Goal: Task Accomplishment & Management: Complete application form

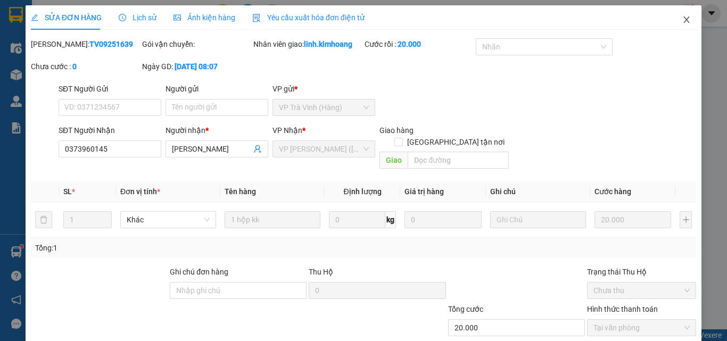
click at [683, 17] on icon "close" at bounding box center [687, 19] width 9 height 9
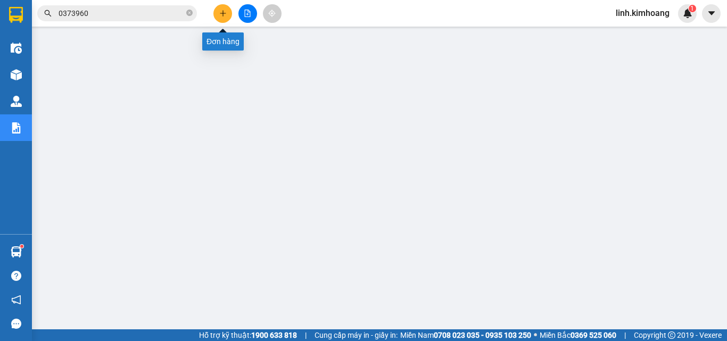
click at [222, 11] on icon "plus" at bounding box center [222, 13] width 7 height 7
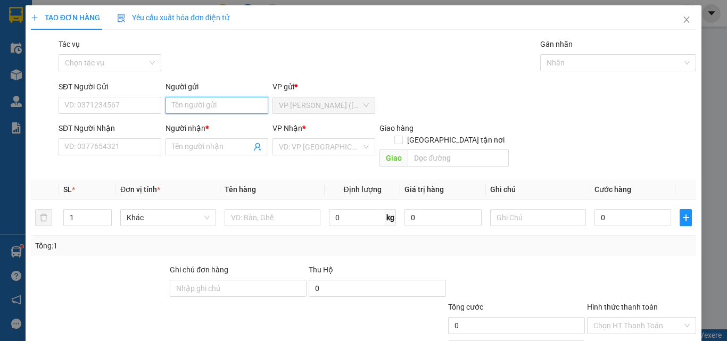
drag, startPoint x: 207, startPoint y: 104, endPoint x: 204, endPoint y: 98, distance: 6.2
click at [206, 104] on input "Người gửi" at bounding box center [217, 105] width 103 height 17
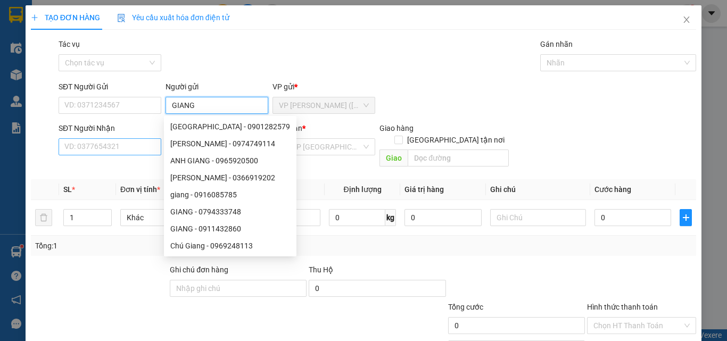
type input "GIANG"
click at [86, 147] on input "SĐT Người Nhận" at bounding box center [110, 146] width 103 height 17
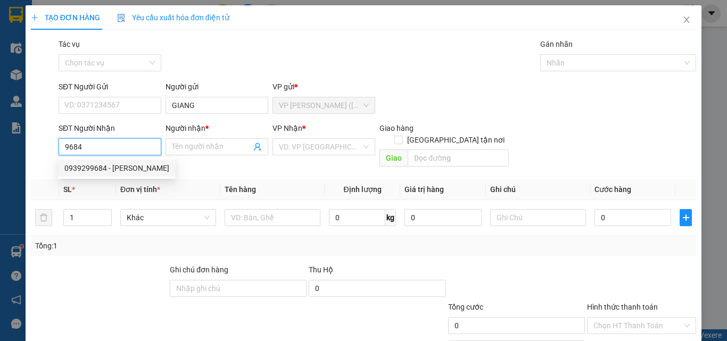
click at [128, 167] on div "0939299684 - [PERSON_NAME]" at bounding box center [116, 168] width 105 height 12
type input "0939299684"
type input "[PERSON_NAME]"
type input "40.000"
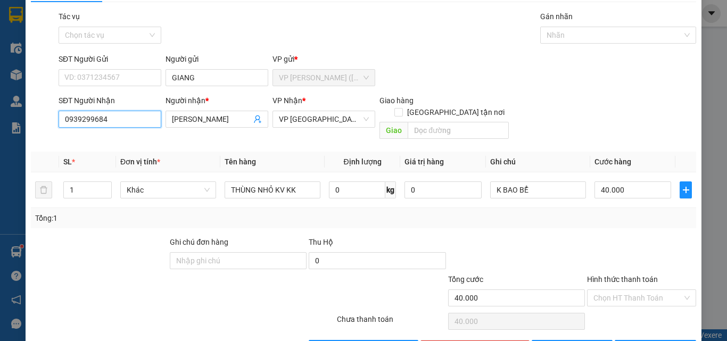
scroll to position [53, 0]
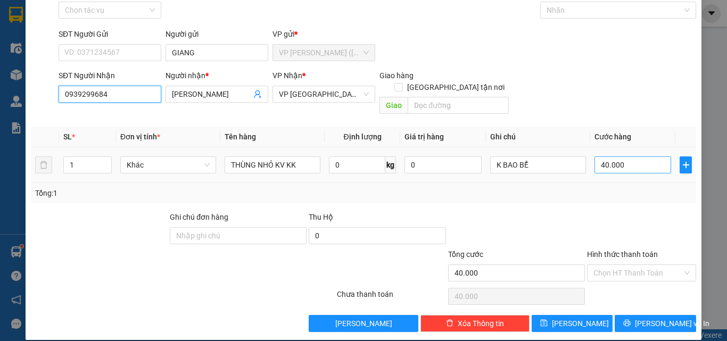
type input "0939299684"
click at [638, 158] on input "40.000" at bounding box center [633, 165] width 77 height 17
type input "3"
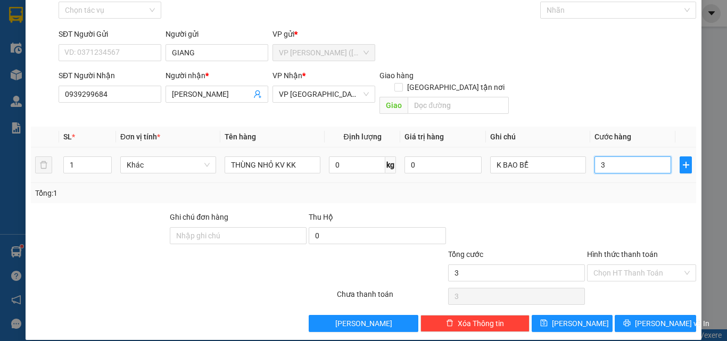
type input "35"
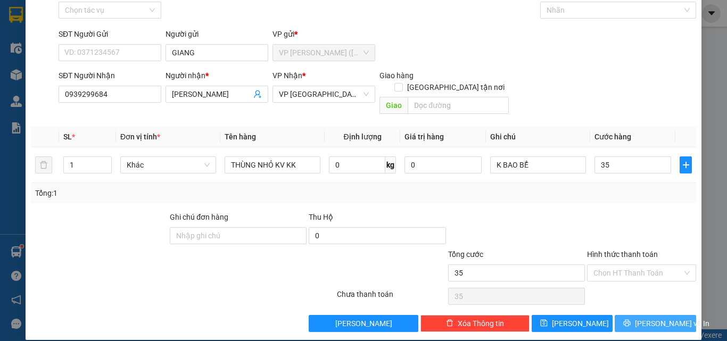
type input "35.000"
click at [643, 318] on button "[PERSON_NAME] và In" at bounding box center [655, 323] width 81 height 17
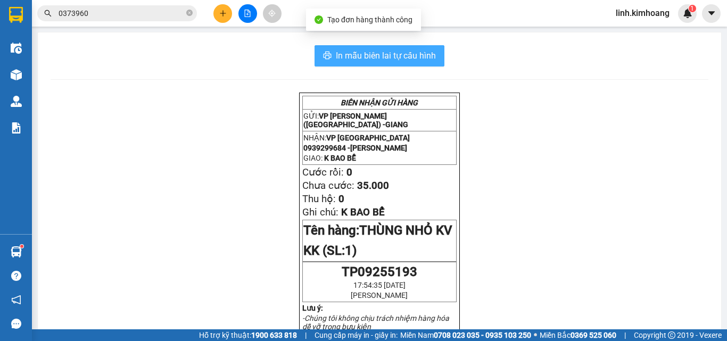
click at [438, 54] on button "In mẫu biên lai tự cấu hình" at bounding box center [380, 55] width 130 height 21
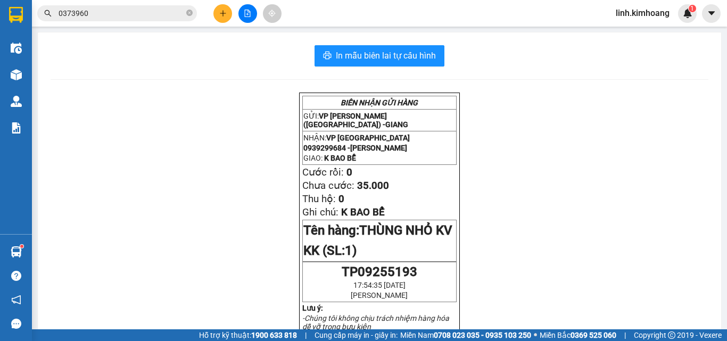
click at [223, 13] on icon "plus" at bounding box center [222, 13] width 7 height 7
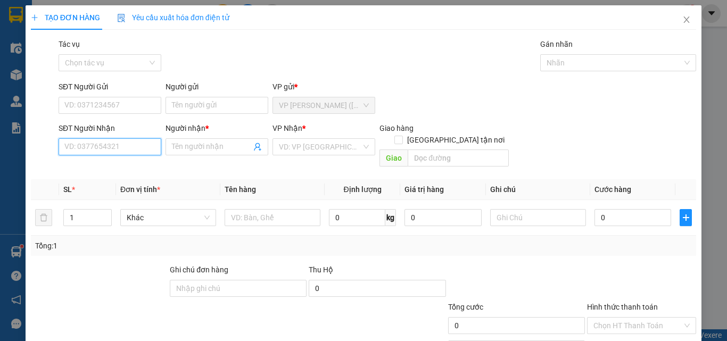
click at [128, 144] on input "SĐT Người Nhận" at bounding box center [110, 146] width 103 height 17
type input "0909"
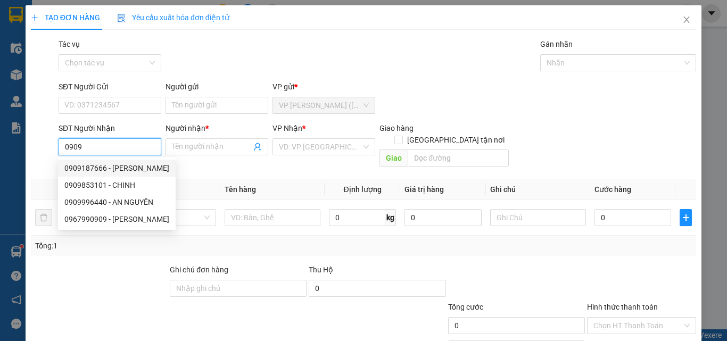
click at [135, 148] on input "0909" at bounding box center [110, 146] width 103 height 17
click at [133, 149] on input "0909" at bounding box center [110, 146] width 103 height 17
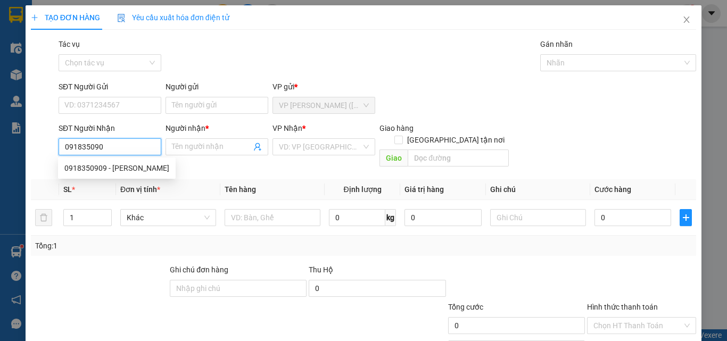
type input "0918350909"
click at [133, 167] on div "0918350909 - [PERSON_NAME]" at bounding box center [116, 168] width 105 height 12
type input "[PERSON_NAME]"
type input "25.000"
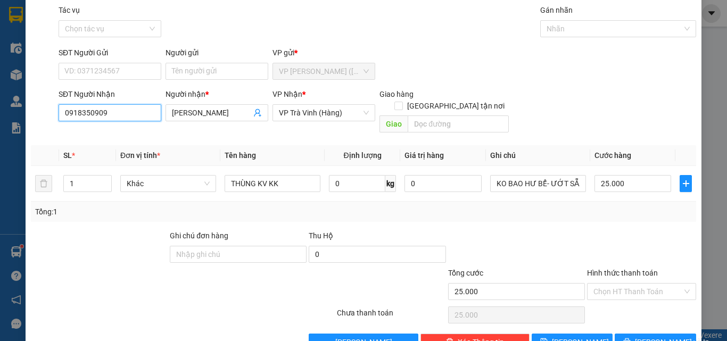
scroll to position [53, 0]
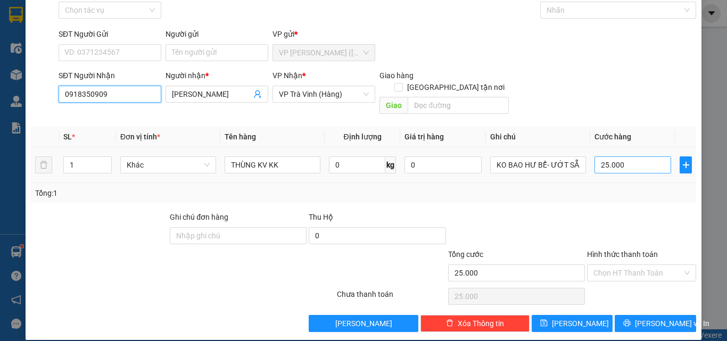
type input "0918350909"
click at [647, 157] on input "25.000" at bounding box center [633, 165] width 77 height 17
type input "3"
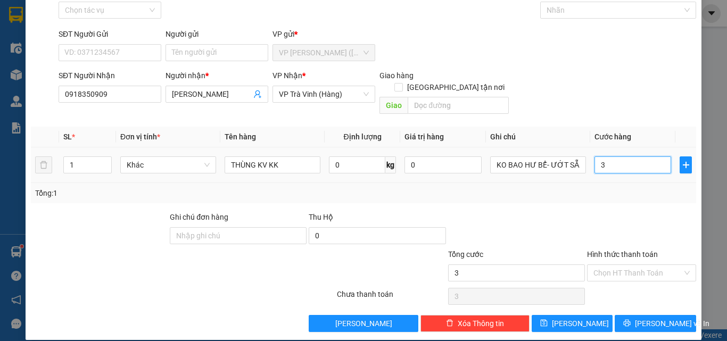
type input "30"
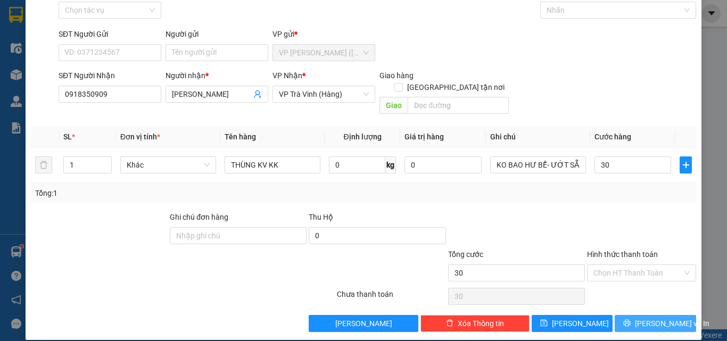
type input "30.000"
click at [642, 318] on span "[PERSON_NAME] và In" at bounding box center [672, 324] width 75 height 12
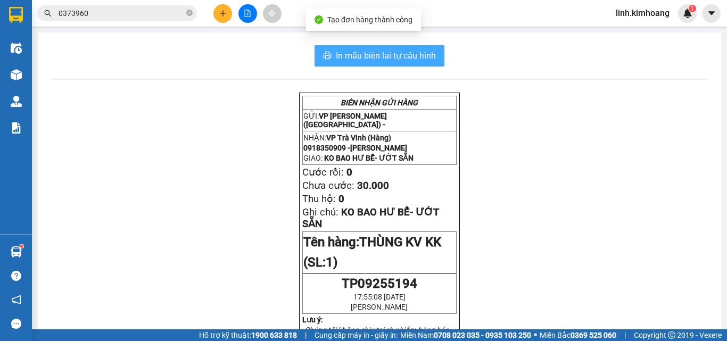
click at [402, 56] on span "In mẫu biên lai tự cấu hình" at bounding box center [386, 55] width 100 height 13
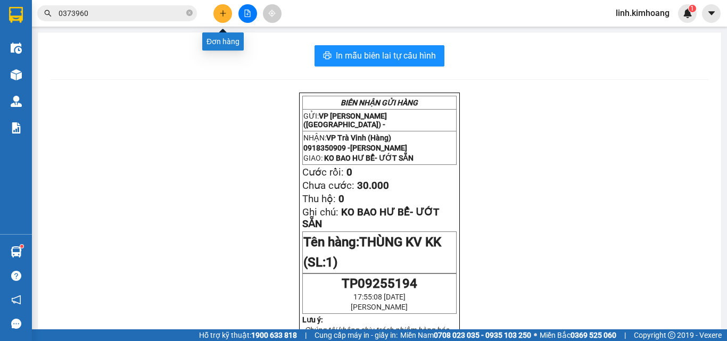
click at [220, 11] on icon "plus" at bounding box center [222, 13] width 7 height 7
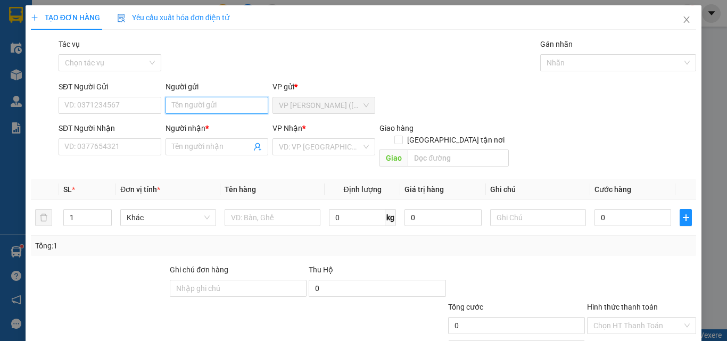
drag, startPoint x: 182, startPoint y: 104, endPoint x: 173, endPoint y: 104, distance: 8.5
click at [177, 104] on input "Người gửi" at bounding box center [217, 105] width 103 height 17
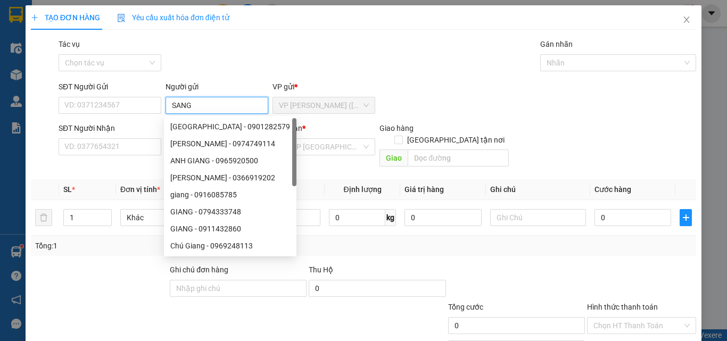
type input "SANG"
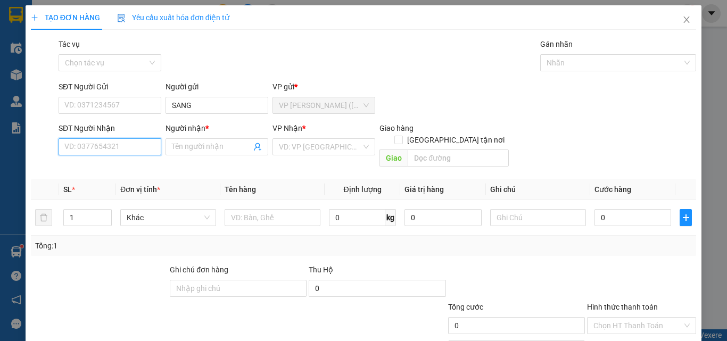
click at [124, 147] on input "SĐT Người Nhận" at bounding box center [110, 146] width 103 height 17
type input "0338882993"
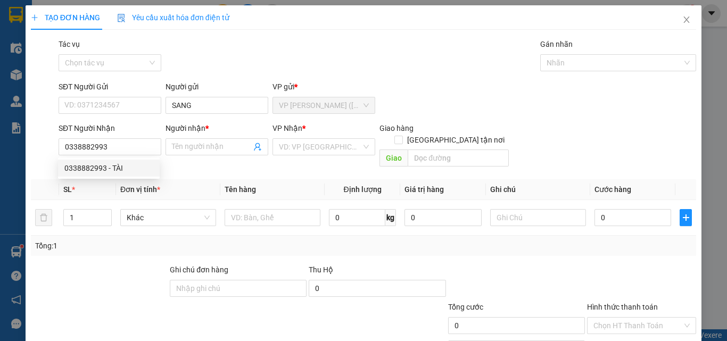
click at [111, 159] on div "0338882993 0338882993 - TÀI" at bounding box center [109, 168] width 102 height 21
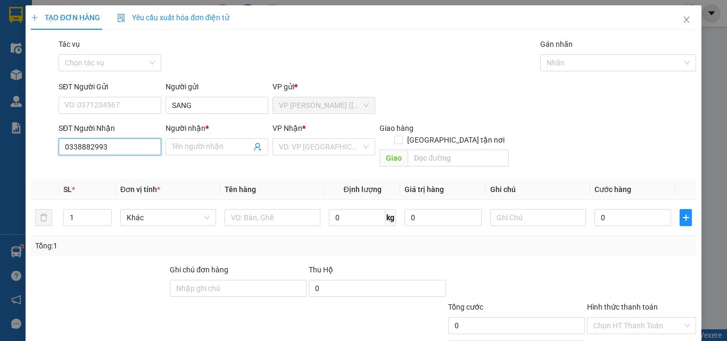
click at [102, 149] on input "0338882993" at bounding box center [110, 146] width 103 height 17
click at [113, 165] on div "0338882993 - TÀI" at bounding box center [108, 168] width 89 height 12
type input "TÀI"
type input "CX TÂN TÂN"
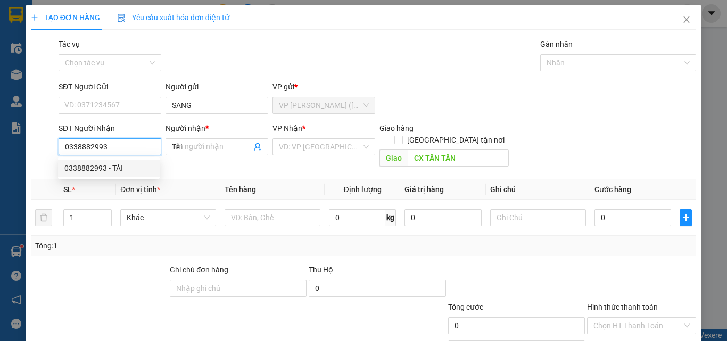
type input "40.000"
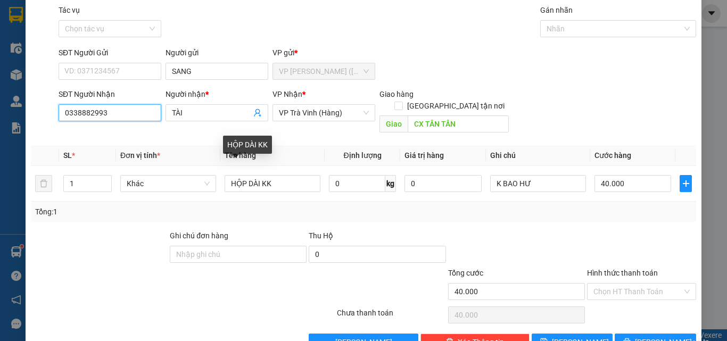
scroll to position [53, 0]
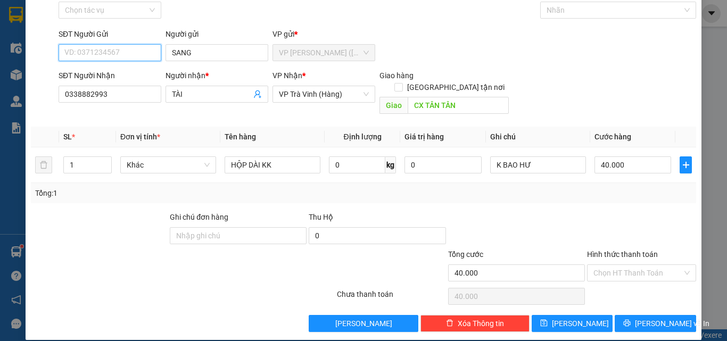
click at [152, 53] on input "SĐT Người Gửi" at bounding box center [110, 52] width 103 height 17
type input "0927029465"
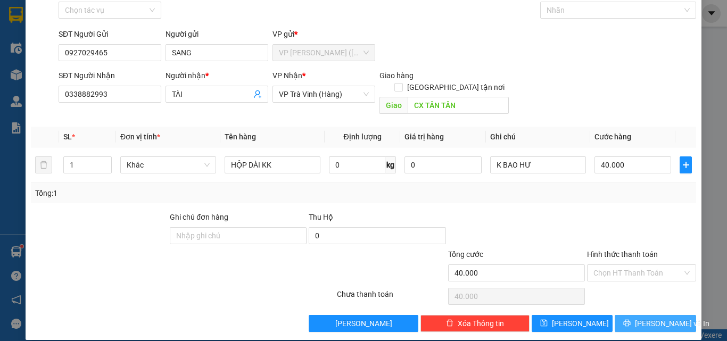
click at [660, 318] on span "[PERSON_NAME] và In" at bounding box center [672, 324] width 75 height 12
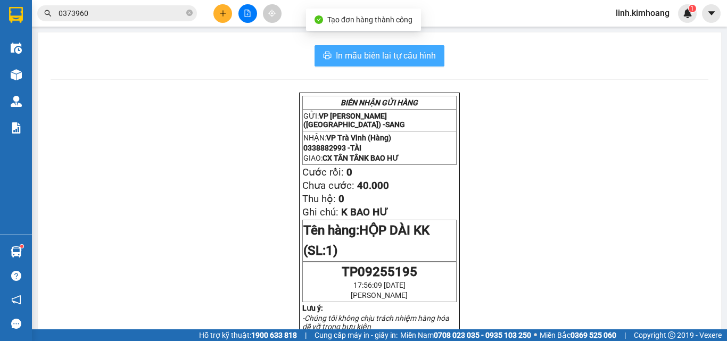
click at [382, 55] on span "In mẫu biên lai tự cấu hình" at bounding box center [386, 55] width 100 height 13
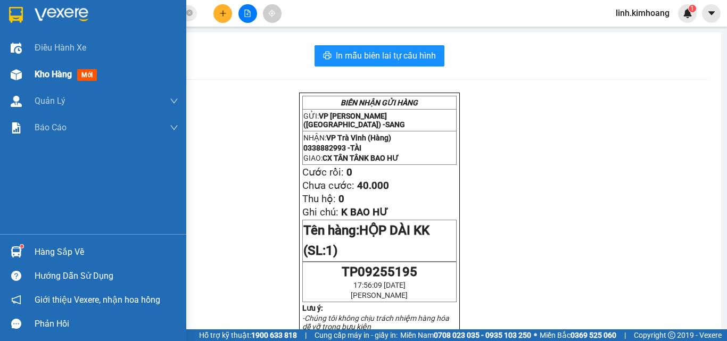
drag, startPoint x: 19, startPoint y: 75, endPoint x: 192, endPoint y: 13, distance: 184.2
click at [18, 75] on img at bounding box center [16, 74] width 11 height 11
click at [17, 76] on img at bounding box center [16, 74] width 11 height 11
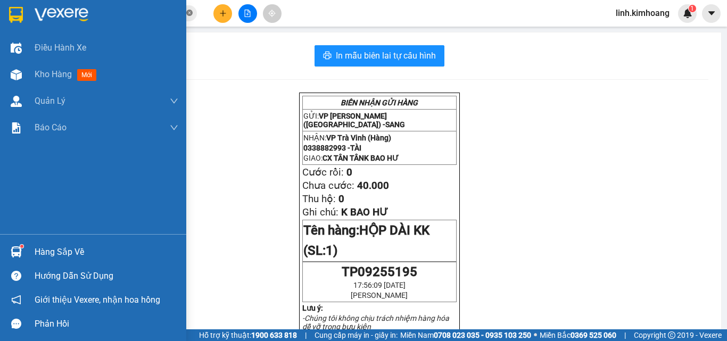
click at [191, 14] on icon "close-circle" at bounding box center [189, 13] width 6 height 6
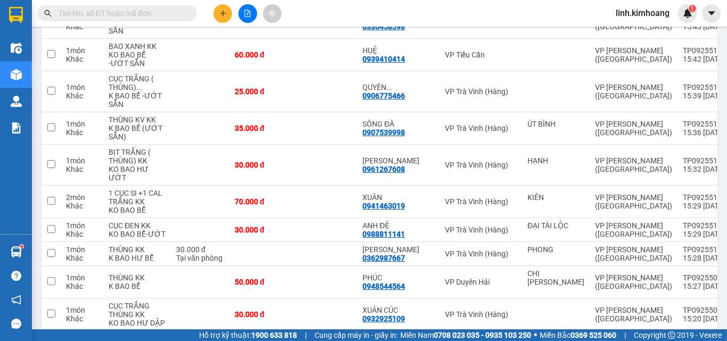
scroll to position [3945, 0]
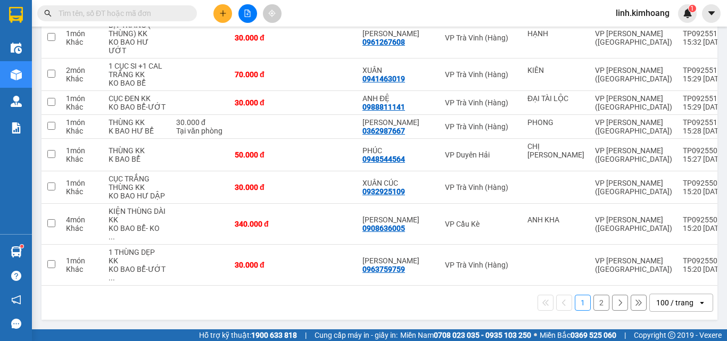
click at [596, 302] on button "2" at bounding box center [602, 303] width 16 height 16
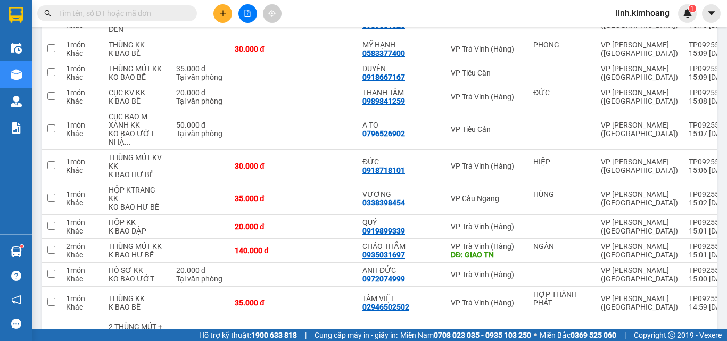
scroll to position [0, 0]
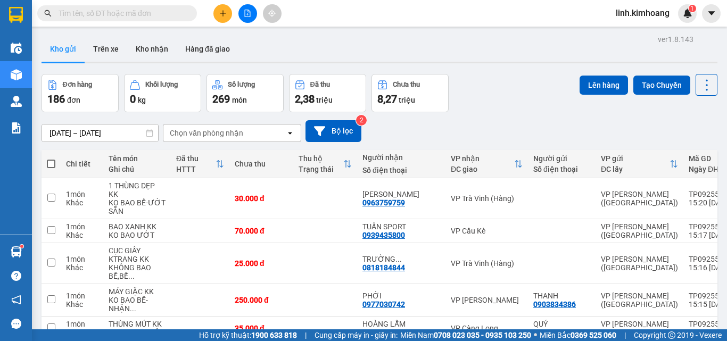
click at [49, 168] on span at bounding box center [51, 164] width 9 height 9
click at [51, 159] on input "checkbox" at bounding box center [51, 159] width 0 height 0
checkbox input "true"
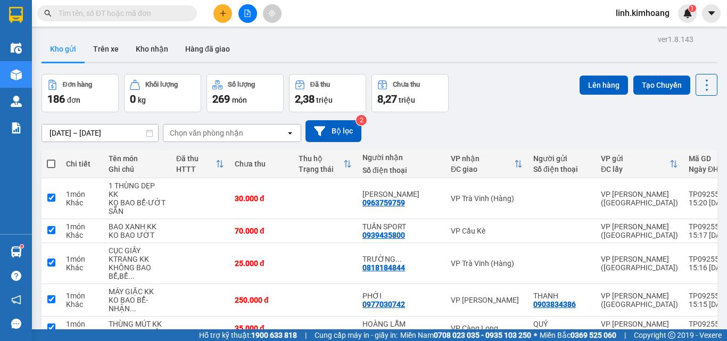
checkbox input "true"
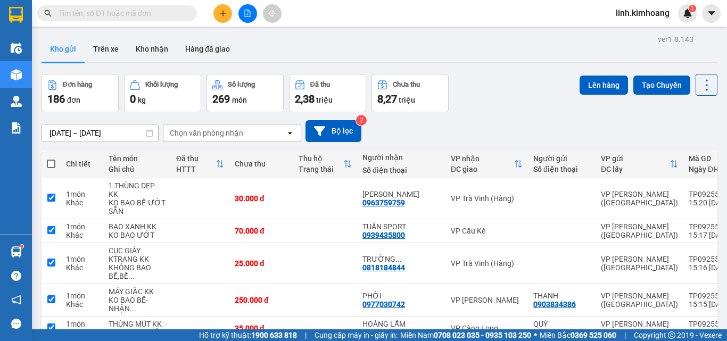
checkbox input "true"
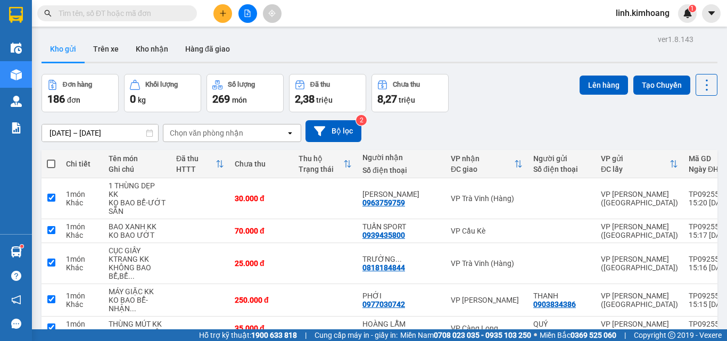
checkbox input "true"
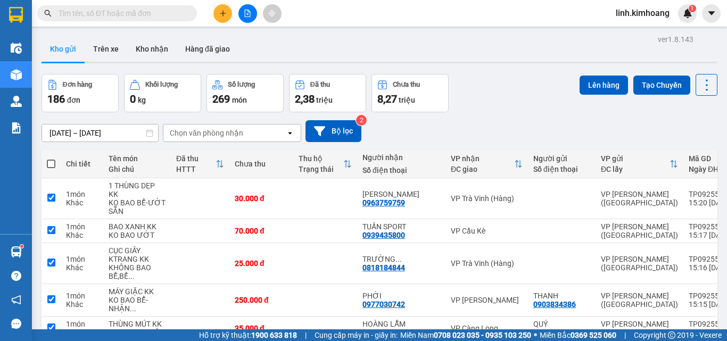
checkbox input "true"
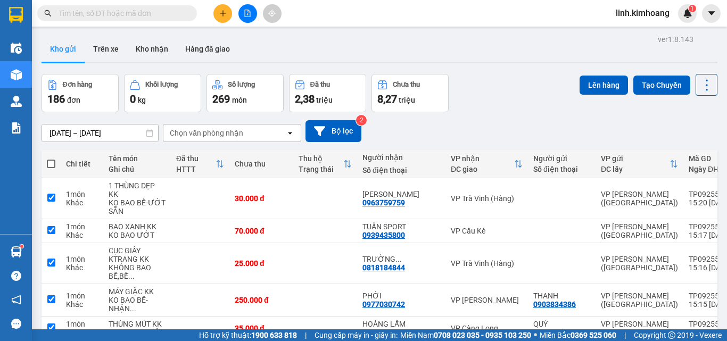
checkbox input "true"
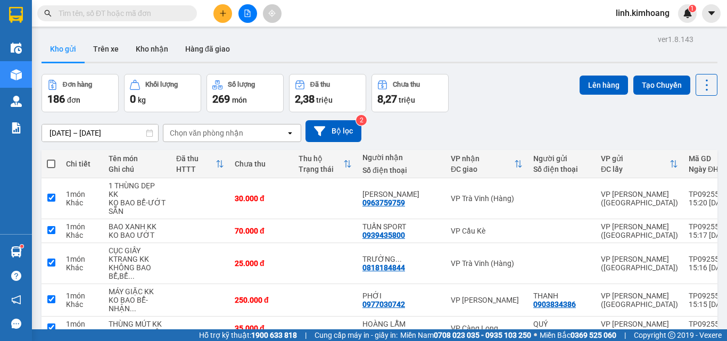
checkbox input "true"
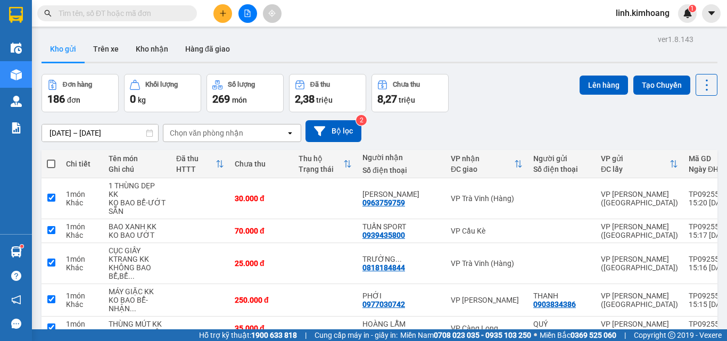
checkbox input "true"
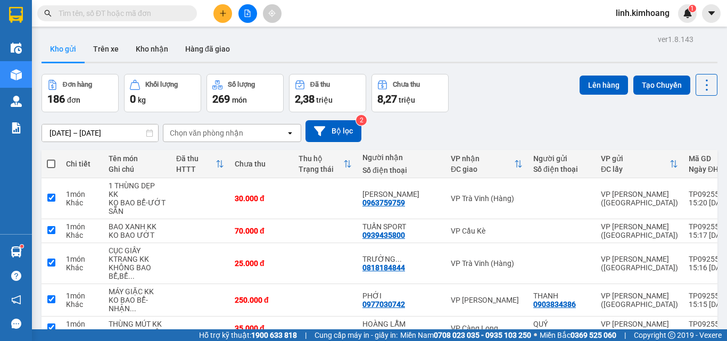
checkbox input "true"
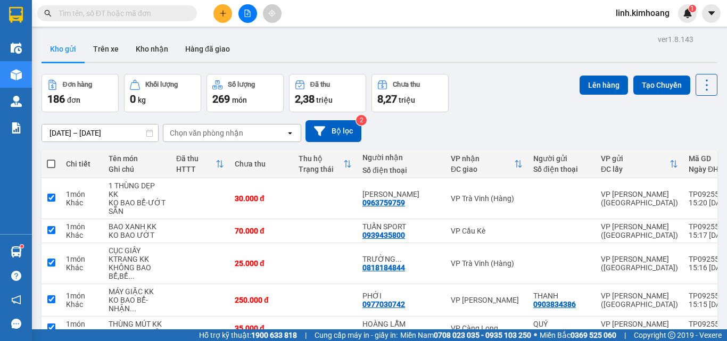
checkbox input "true"
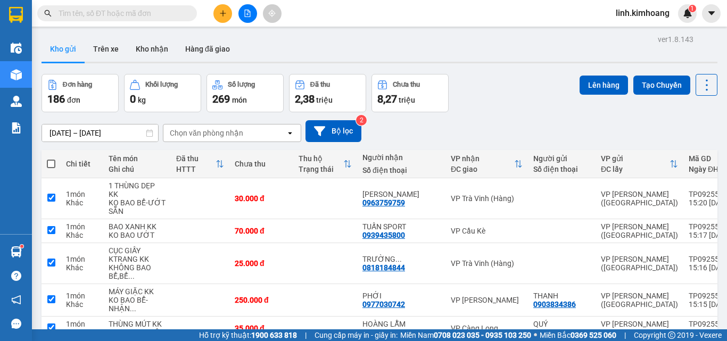
checkbox input "true"
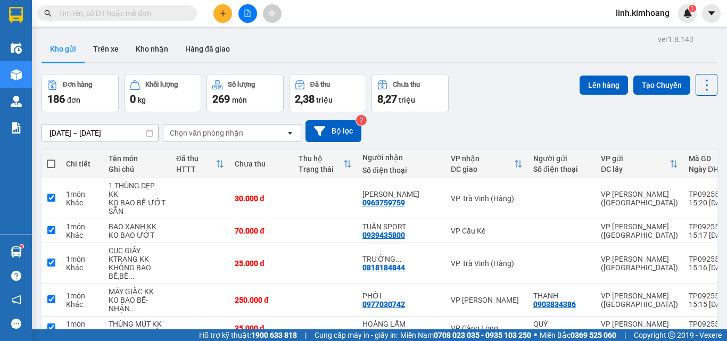
checkbox input "true"
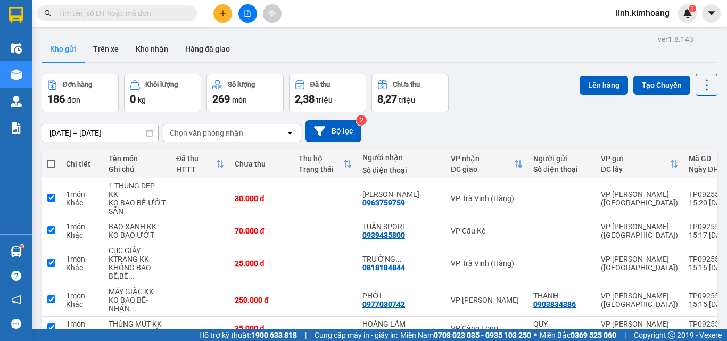
checkbox input "true"
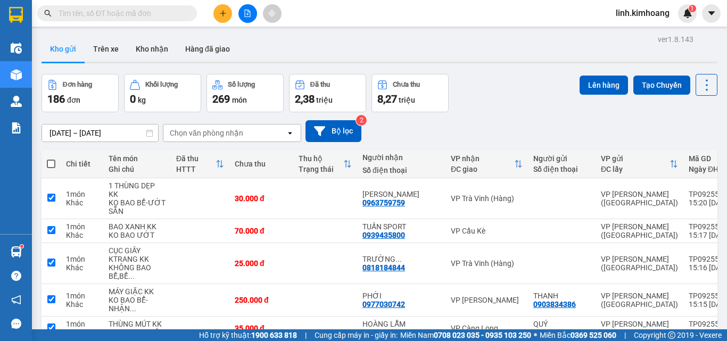
checkbox input "true"
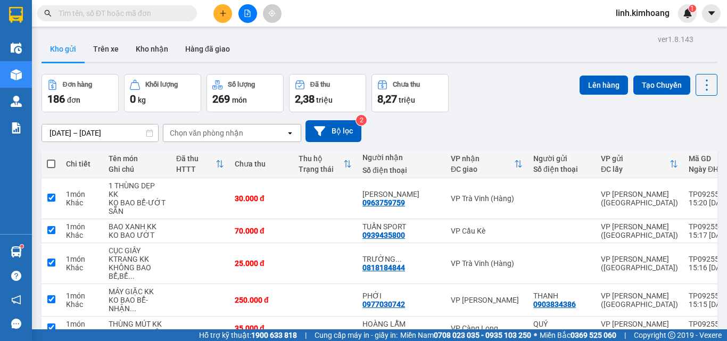
checkbox input "true"
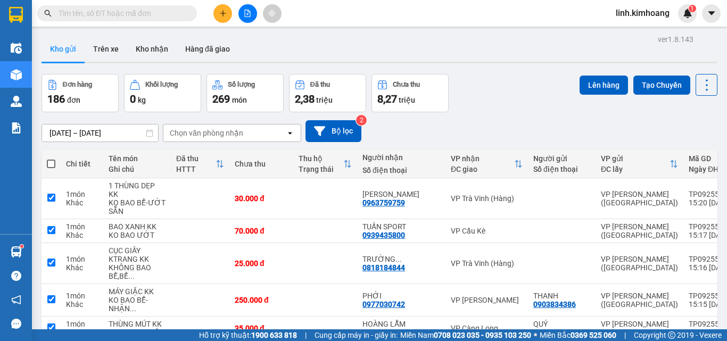
checkbox input "true"
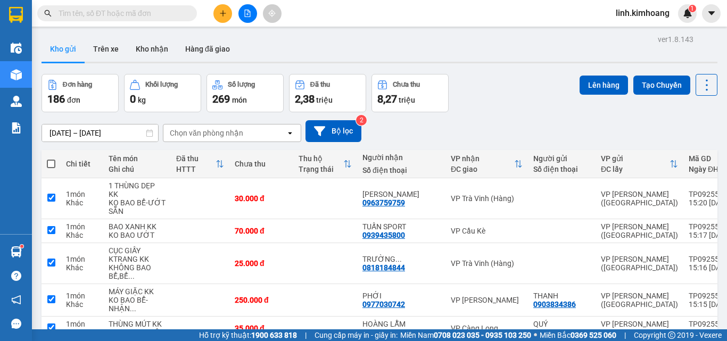
checkbox input "true"
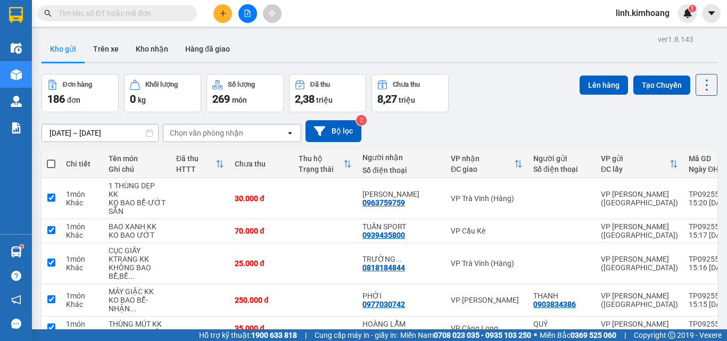
checkbox input "true"
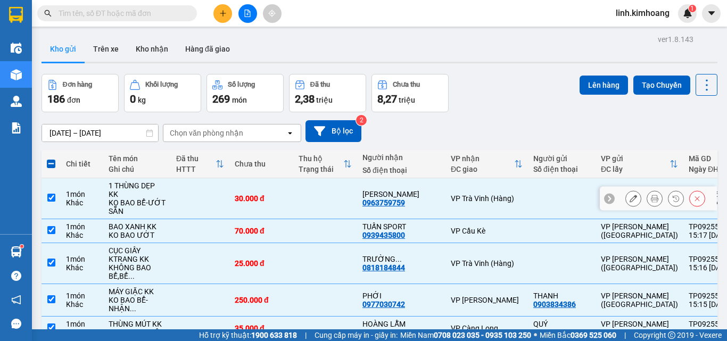
click at [313, 203] on td at bounding box center [325, 198] width 64 height 41
checkbox input "false"
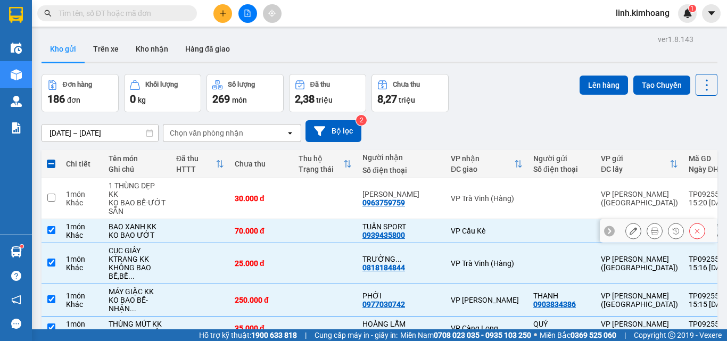
click at [327, 227] on td at bounding box center [325, 231] width 64 height 24
checkbox input "false"
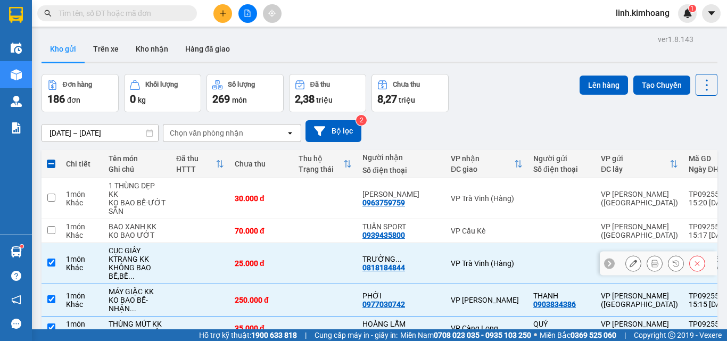
click at [334, 268] on td at bounding box center [325, 263] width 64 height 41
checkbox input "false"
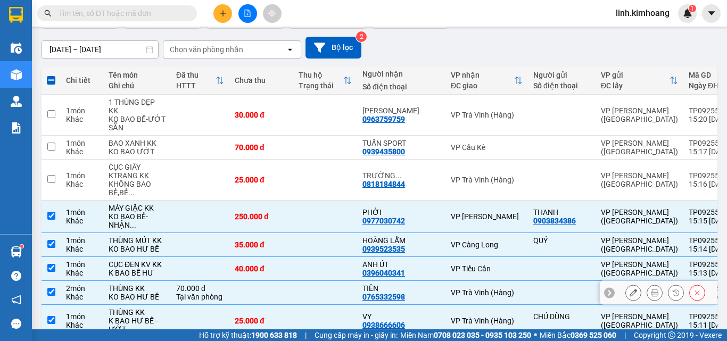
scroll to position [213, 0]
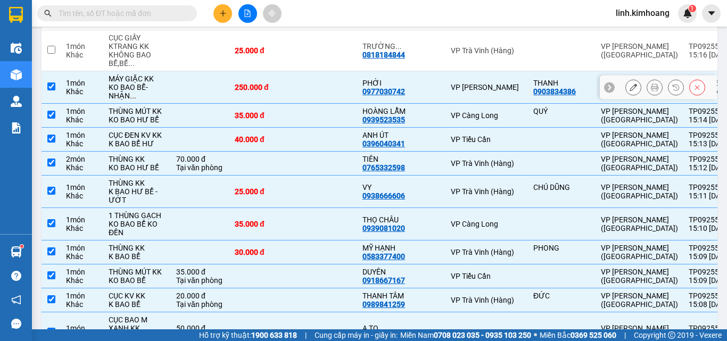
click at [357, 104] on td "PHỚI 0977030742" at bounding box center [401, 87] width 88 height 32
checkbox input "false"
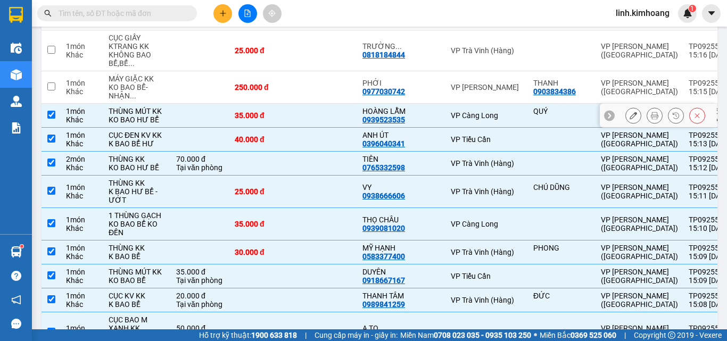
click at [357, 128] on td "HOÀNG LẪM 0939523535" at bounding box center [401, 116] width 88 height 24
checkbox input "false"
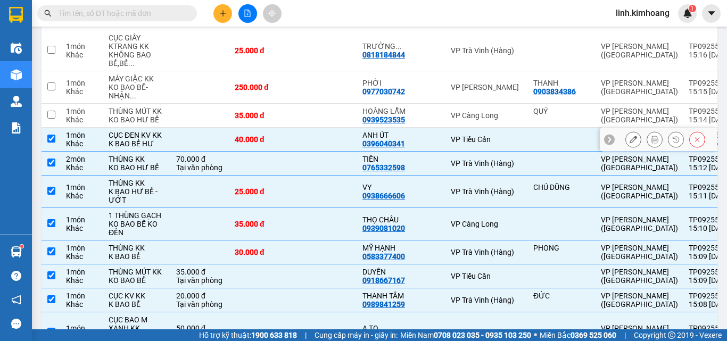
drag, startPoint x: 354, startPoint y: 190, endPoint x: 360, endPoint y: 231, distance: 41.0
click at [363, 148] on div "0396040341" at bounding box center [384, 143] width 43 height 9
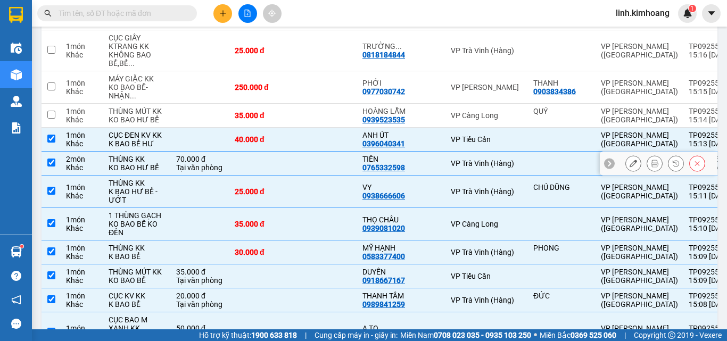
drag, startPoint x: 360, startPoint y: 231, endPoint x: 361, endPoint y: 241, distance: 10.2
click at [363, 172] on div "0765332598" at bounding box center [384, 167] width 43 height 9
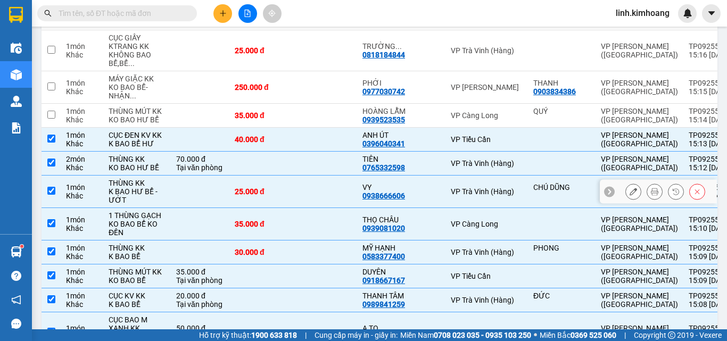
click at [363, 192] on div "VY" at bounding box center [402, 187] width 78 height 9
checkbox input "false"
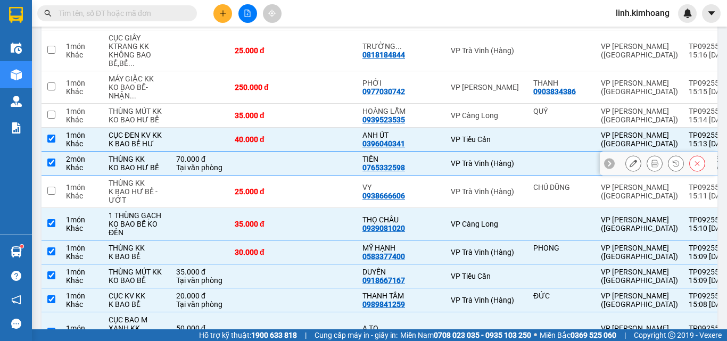
drag, startPoint x: 334, startPoint y: 232, endPoint x: 326, endPoint y: 223, distance: 12.1
click at [333, 176] on td at bounding box center [325, 164] width 64 height 24
checkbox input "false"
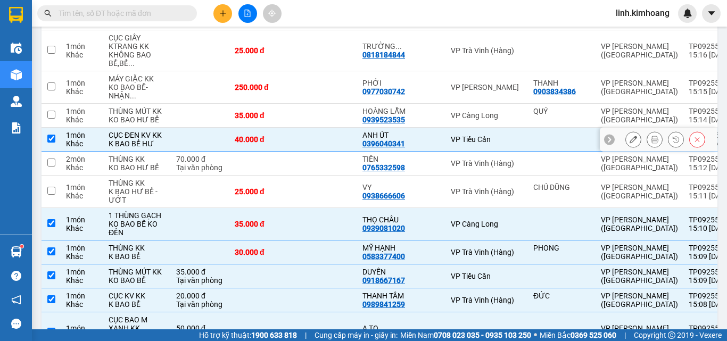
click at [304, 152] on td at bounding box center [325, 140] width 64 height 24
checkbox input "false"
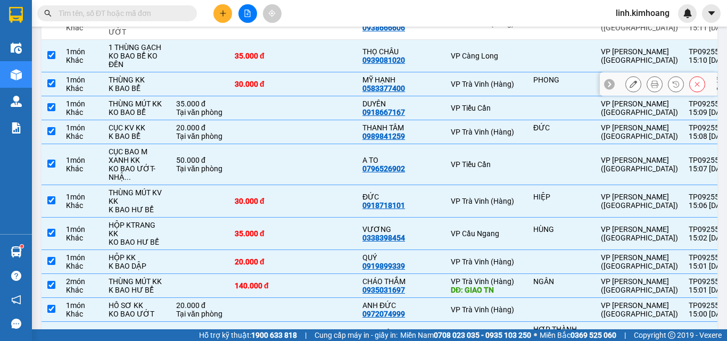
scroll to position [373, 0]
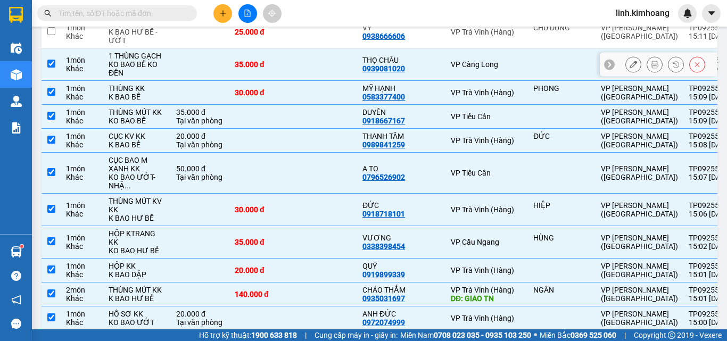
click at [295, 81] on td at bounding box center [325, 64] width 64 height 32
checkbox input "false"
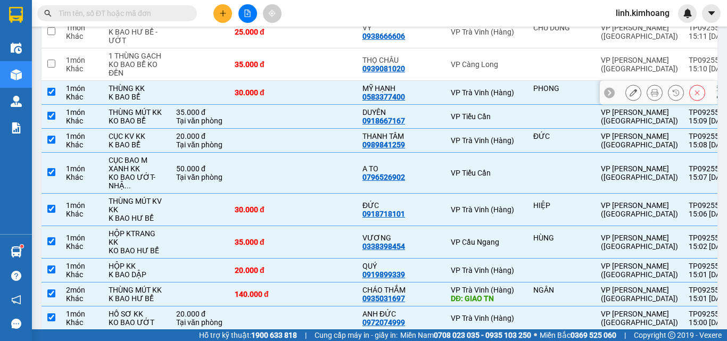
click at [293, 105] on td at bounding box center [325, 93] width 64 height 24
checkbox input "false"
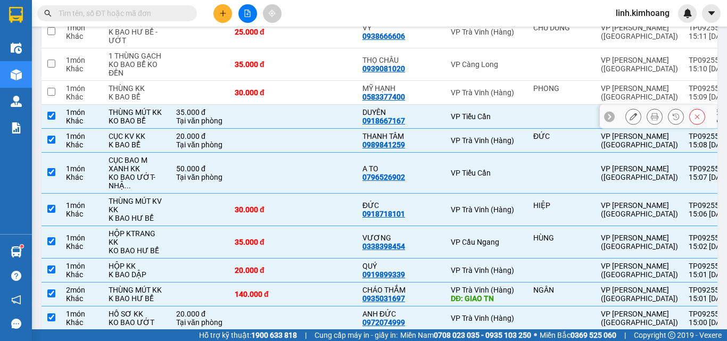
drag, startPoint x: 285, startPoint y: 209, endPoint x: 288, endPoint y: 218, distance: 8.9
click at [293, 129] on td at bounding box center [325, 117] width 64 height 24
checkbox input "false"
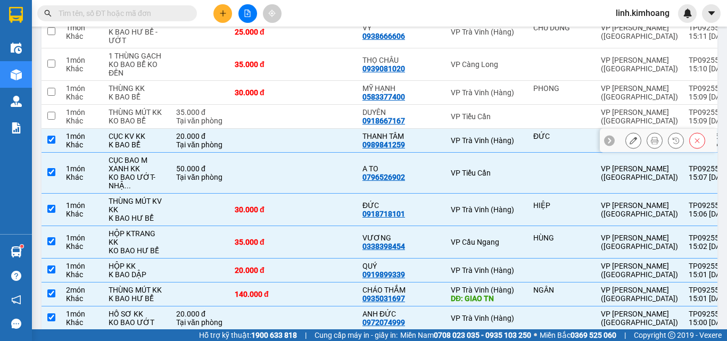
click at [293, 153] on td at bounding box center [325, 141] width 64 height 24
checkbox input "false"
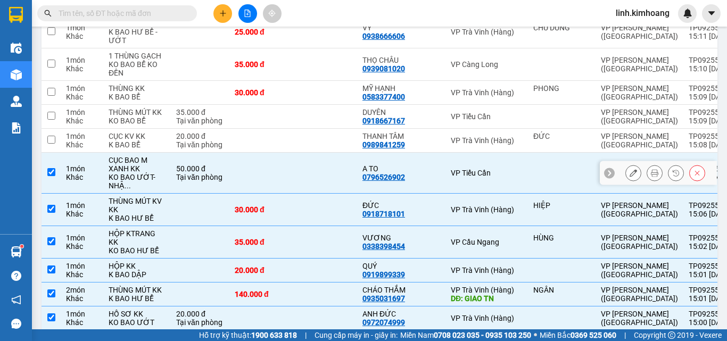
drag, startPoint x: 289, startPoint y: 255, endPoint x: 344, endPoint y: 226, distance: 61.9
click at [293, 194] on td at bounding box center [325, 173] width 64 height 41
checkbox input "false"
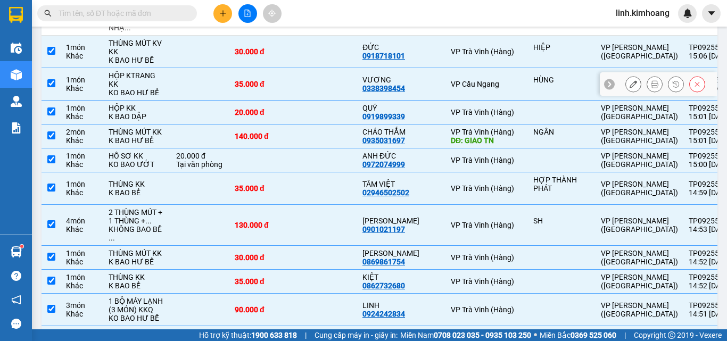
scroll to position [532, 0]
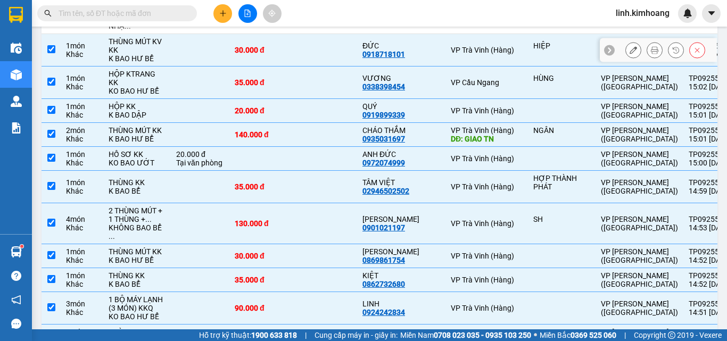
click at [293, 67] on td at bounding box center [325, 50] width 64 height 32
checkbox input "false"
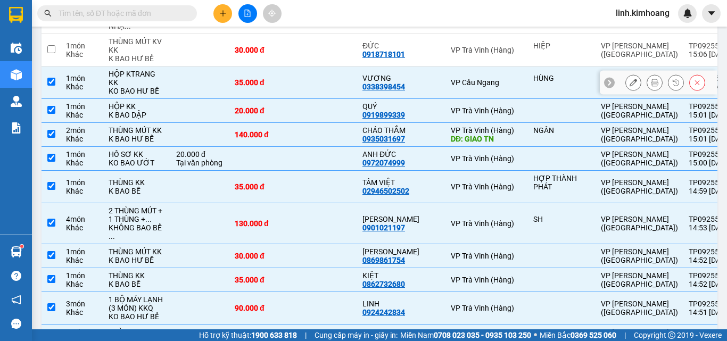
drag, startPoint x: 289, startPoint y: 182, endPoint x: 290, endPoint y: 187, distance: 5.6
click at [293, 99] on td at bounding box center [325, 83] width 64 height 32
checkbox input "false"
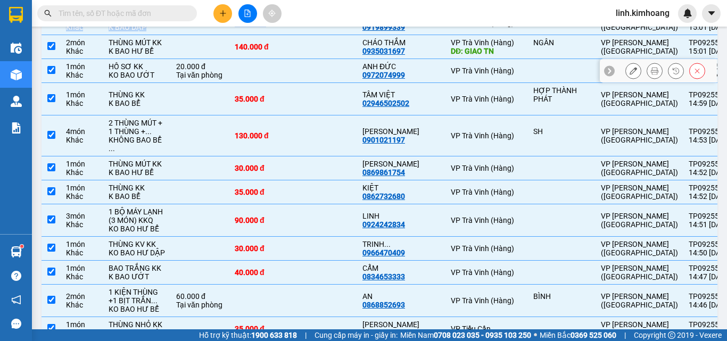
scroll to position [692, 0]
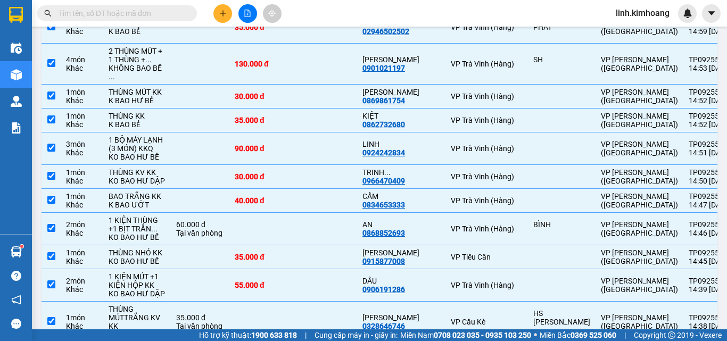
checkbox input "false"
drag, startPoint x: 295, startPoint y: 54, endPoint x: 294, endPoint y: 69, distance: 15.0
checkbox input "false"
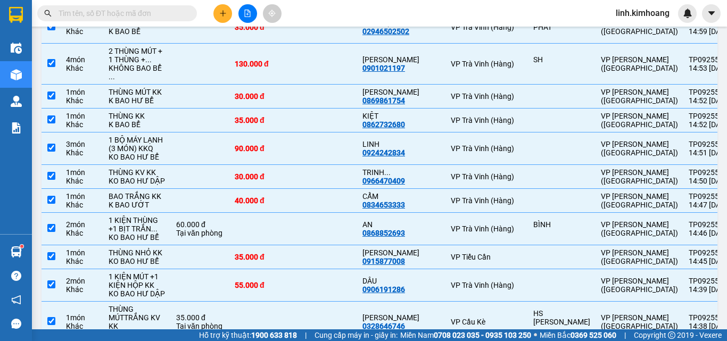
checkbox input "false"
click at [306, 44] on td at bounding box center [325, 27] width 64 height 32
checkbox input "false"
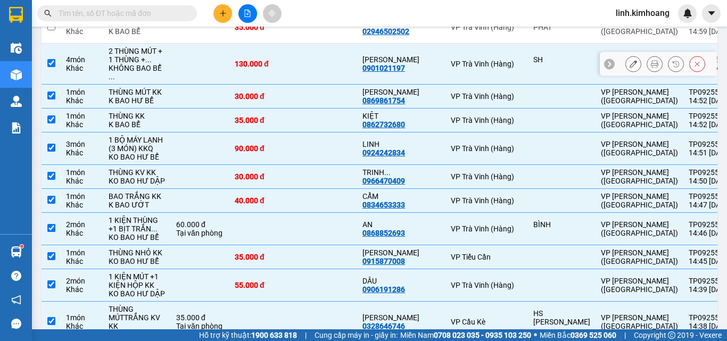
drag, startPoint x: 307, startPoint y: 186, endPoint x: 318, endPoint y: 249, distance: 63.3
click at [308, 85] on td at bounding box center [325, 64] width 64 height 41
checkbox input "false"
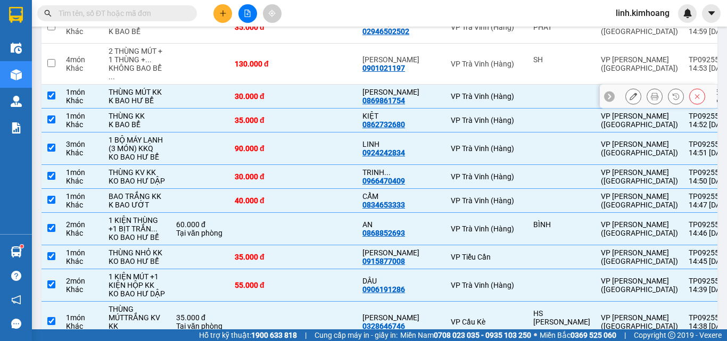
click at [322, 109] on td at bounding box center [325, 97] width 64 height 24
checkbox input "false"
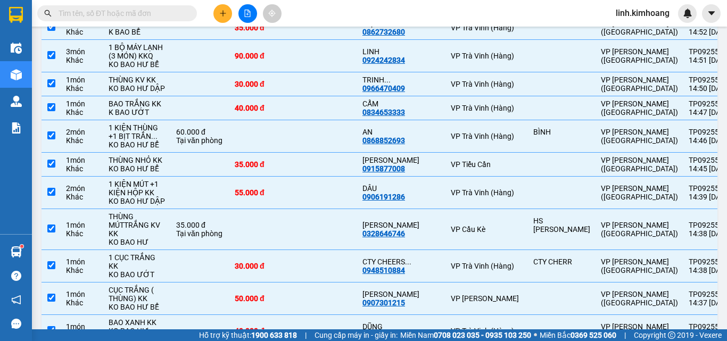
scroll to position [799, 0]
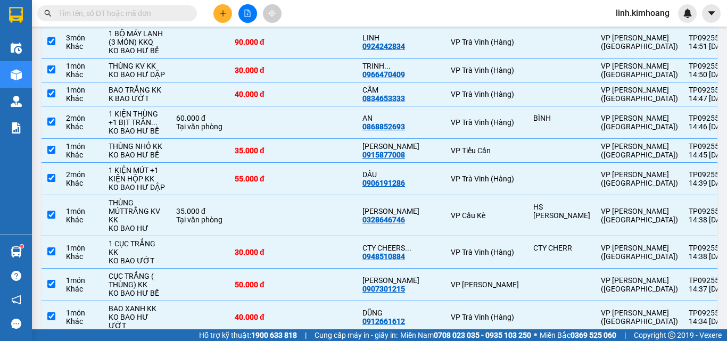
click at [307, 26] on td at bounding box center [325, 14] width 64 height 24
checkbox input "false"
drag, startPoint x: 299, startPoint y: 195, endPoint x: 303, endPoint y: 209, distance: 14.6
click at [299, 59] on td at bounding box center [325, 42] width 64 height 32
checkbox input "false"
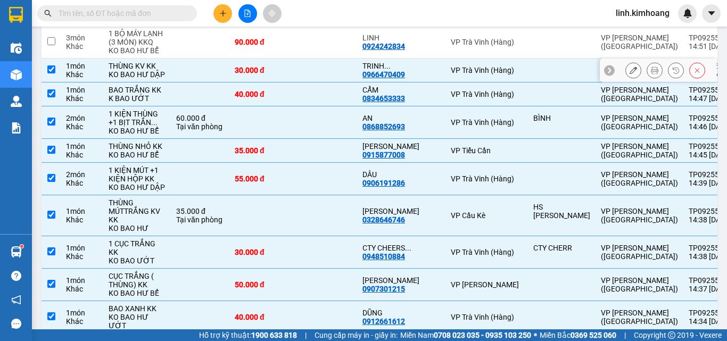
drag, startPoint x: 314, startPoint y: 248, endPoint x: 318, endPoint y: 266, distance: 18.1
click at [316, 83] on td at bounding box center [325, 71] width 64 height 24
checkbox input "false"
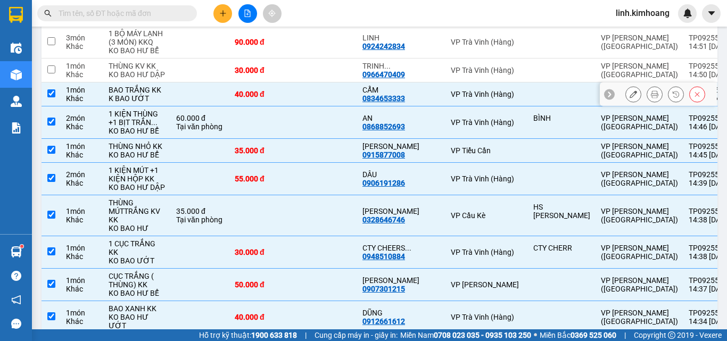
drag, startPoint x: 324, startPoint y: 276, endPoint x: 352, endPoint y: 270, distance: 28.8
click at [327, 106] on td at bounding box center [325, 95] width 64 height 24
checkbox input "false"
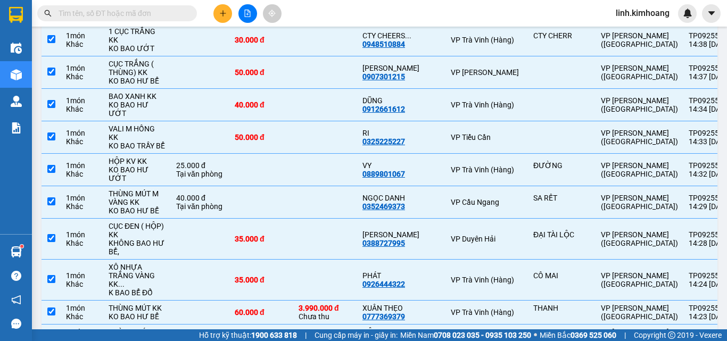
scroll to position [1012, 0]
checkbox input "false"
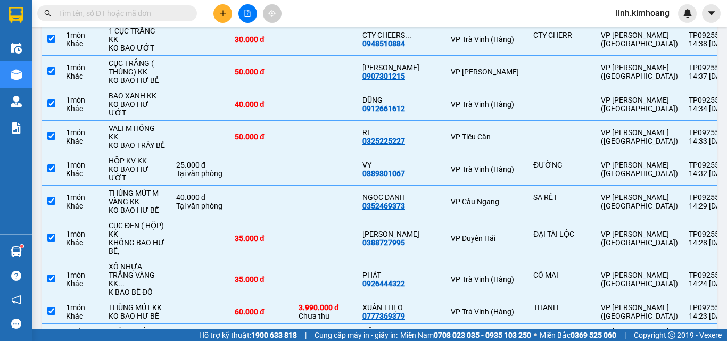
checkbox input "false"
click at [338, 23] on td at bounding box center [325, 2] width 64 height 41
checkbox input "false"
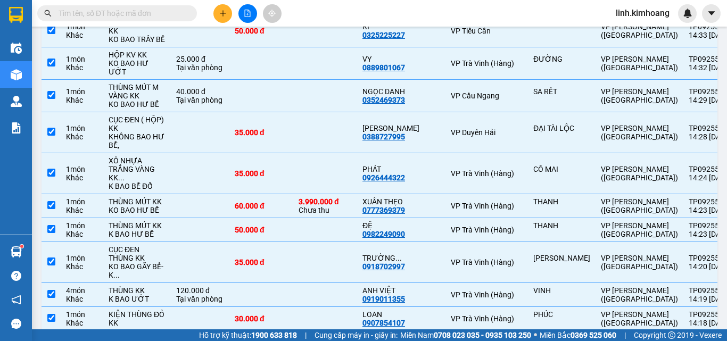
scroll to position [1118, 0]
checkbox input "false"
drag, startPoint x: 527, startPoint y: 243, endPoint x: 521, endPoint y: 246, distance: 6.7
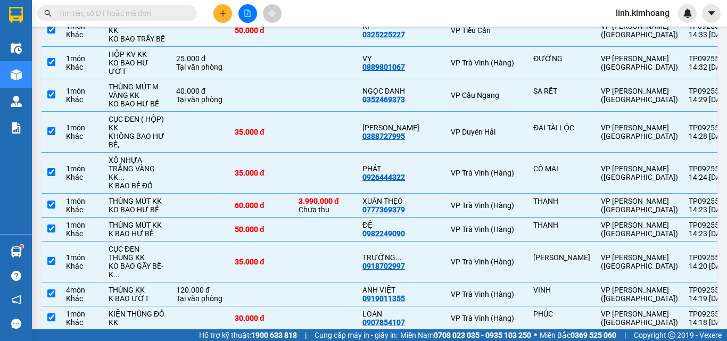
checkbox input "false"
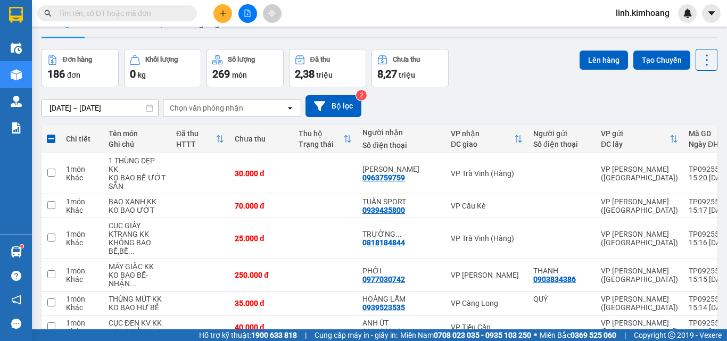
scroll to position [0, 0]
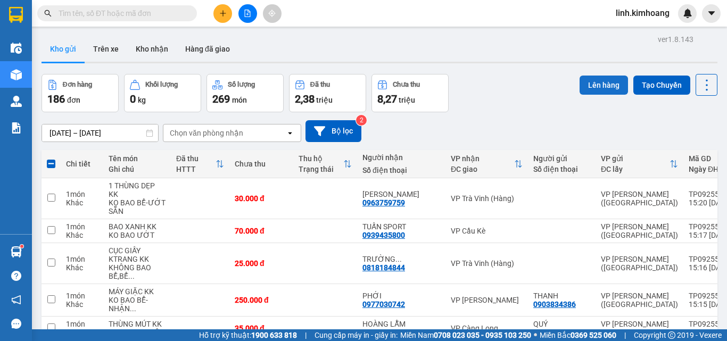
click at [604, 81] on button "Lên hàng" at bounding box center [604, 85] width 48 height 19
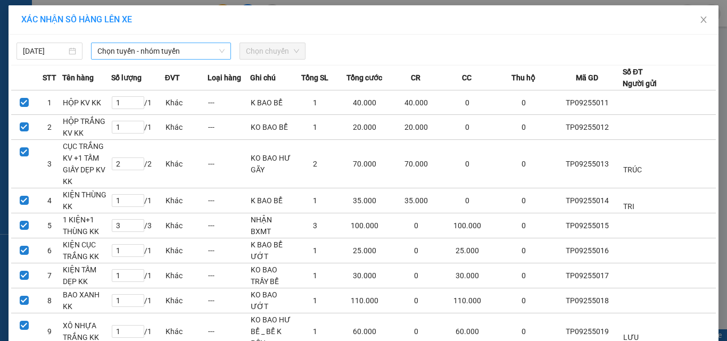
click at [160, 54] on span "Chọn tuyến - nhóm tuyến" at bounding box center [160, 51] width 127 height 16
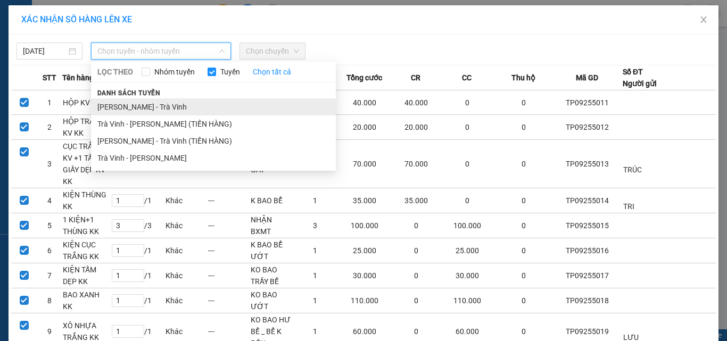
click at [137, 102] on li "[PERSON_NAME] - Trà Vinh" at bounding box center [213, 106] width 245 height 17
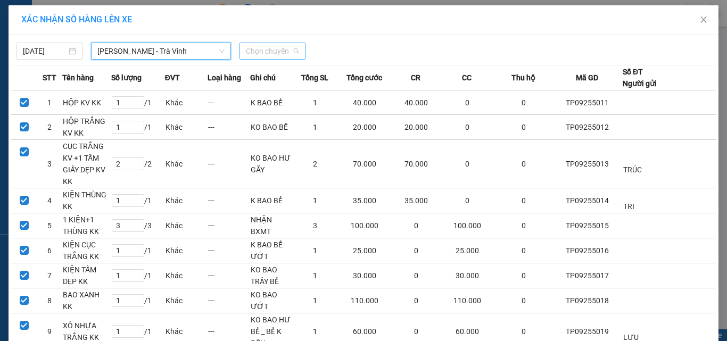
click at [280, 45] on span "Chọn chuyến" at bounding box center [272, 51] width 53 height 16
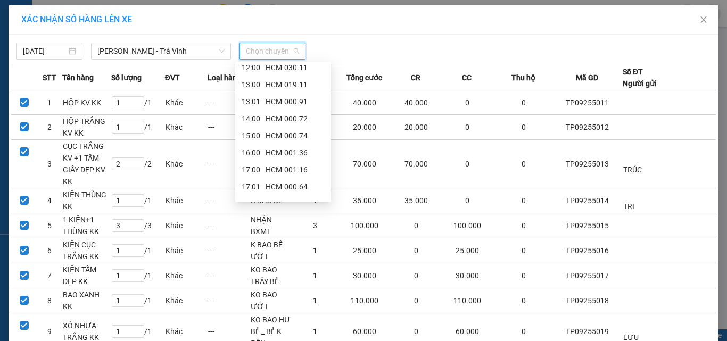
scroll to position [177, 0]
click at [296, 135] on div "15:00 - HCM-000.74" at bounding box center [283, 134] width 83 height 12
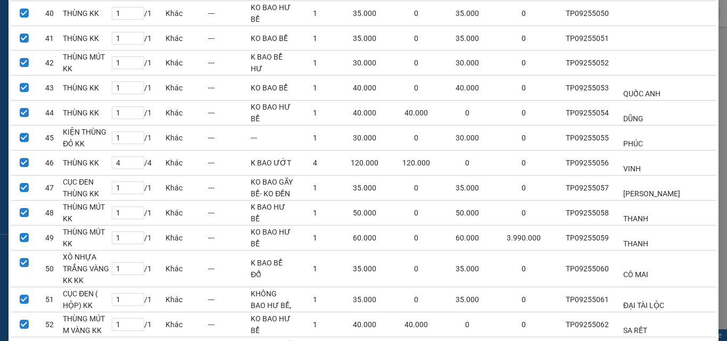
scroll to position [1328, 0]
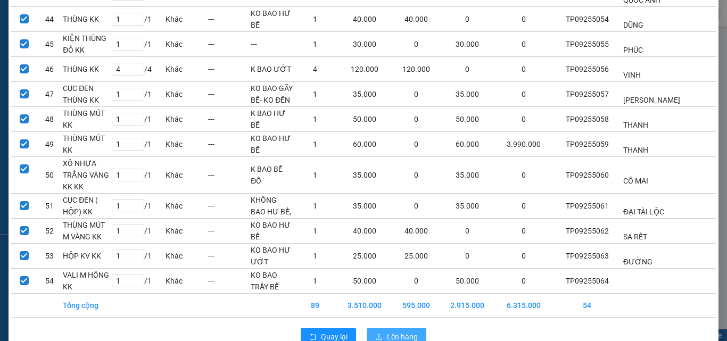
click at [397, 331] on span "Lên hàng" at bounding box center [402, 337] width 31 height 12
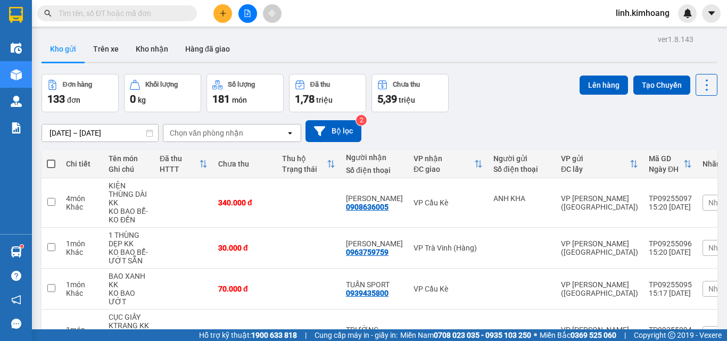
click at [51, 163] on span at bounding box center [51, 164] width 9 height 9
click at [51, 159] on input "checkbox" at bounding box center [51, 159] width 0 height 0
checkbox input "true"
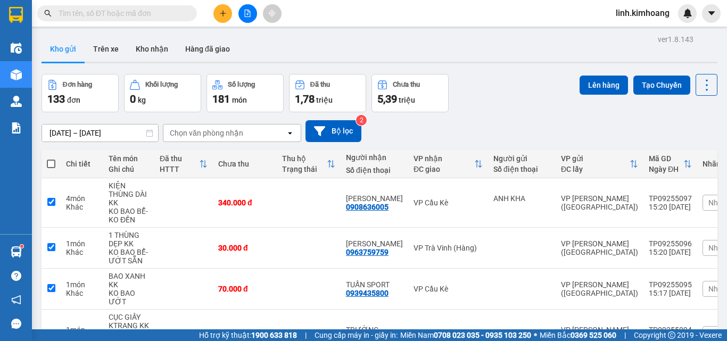
checkbox input "true"
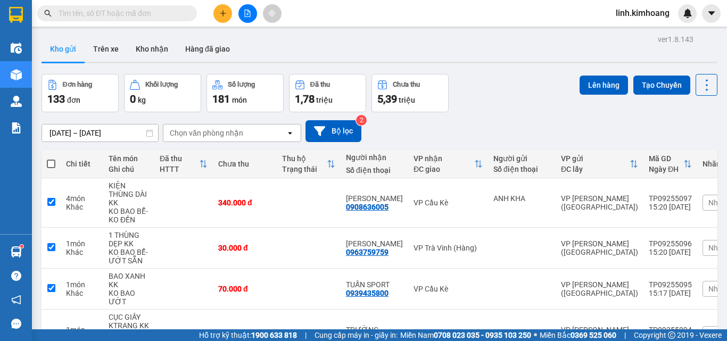
checkbox input "true"
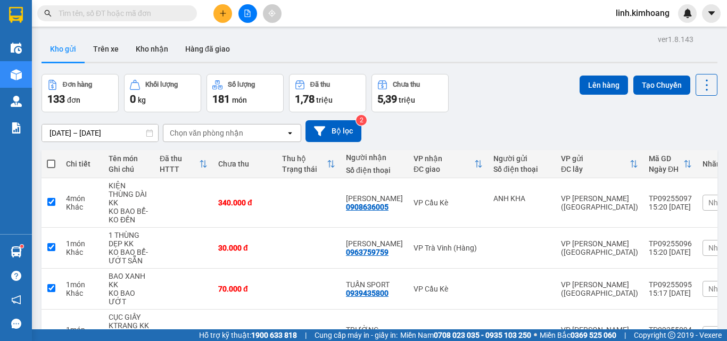
checkbox input "true"
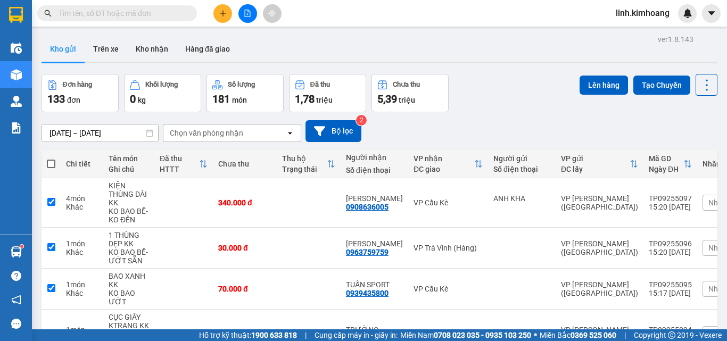
checkbox input "true"
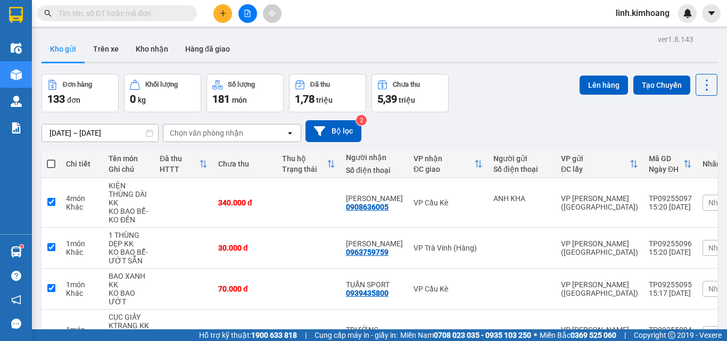
checkbox input "true"
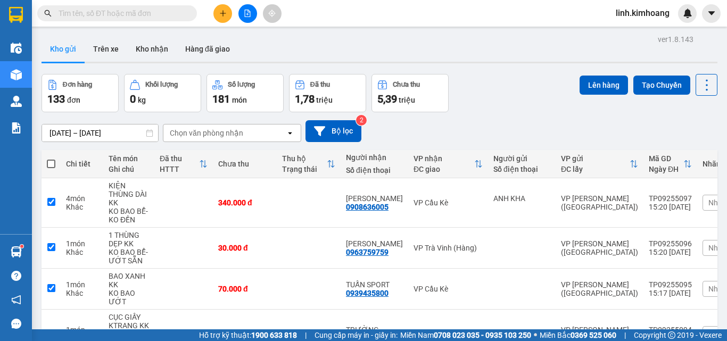
checkbox input "true"
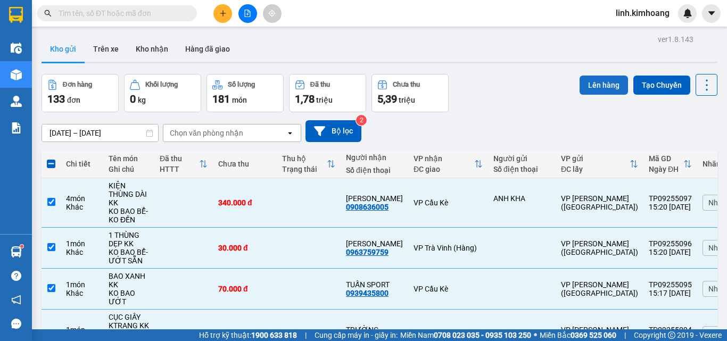
click at [597, 84] on button "Lên hàng" at bounding box center [604, 85] width 48 height 19
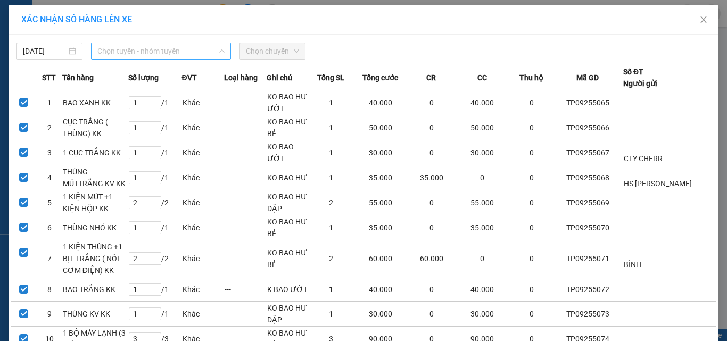
click at [176, 53] on span "Chọn tuyến - nhóm tuyến" at bounding box center [160, 51] width 127 height 16
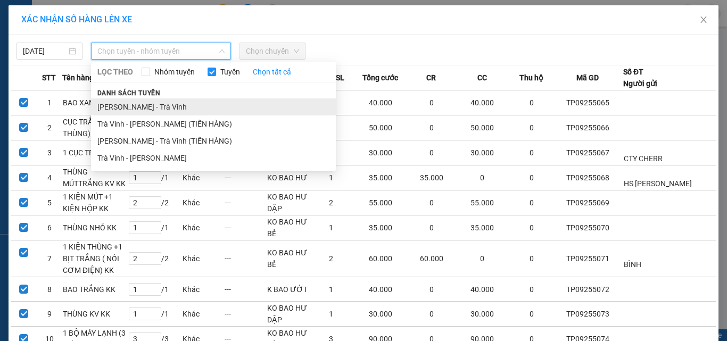
click at [133, 106] on li "[PERSON_NAME] - Trà Vinh" at bounding box center [213, 106] width 245 height 17
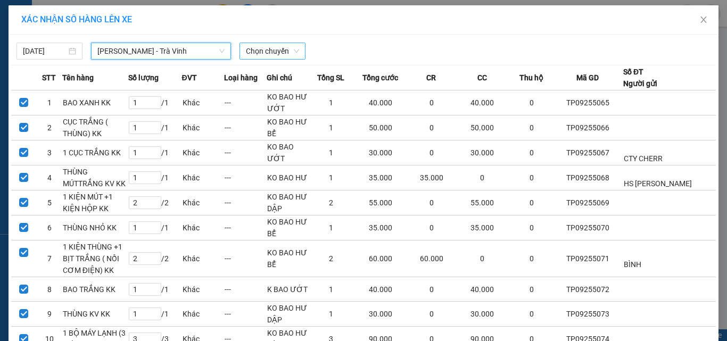
click at [278, 52] on span "Chọn chuyến" at bounding box center [272, 51] width 53 height 16
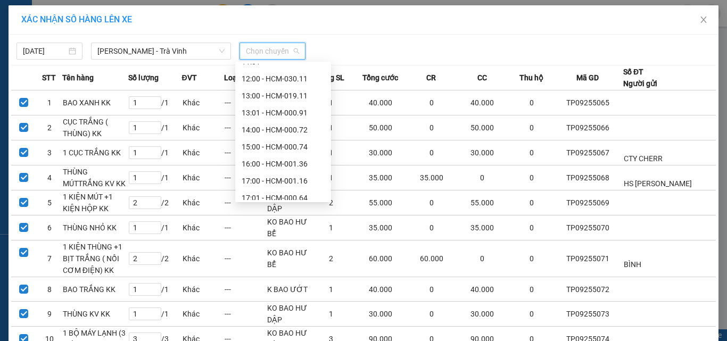
scroll to position [166, 0]
click at [298, 160] on div "16:00 - HCM-001.36" at bounding box center [283, 163] width 83 height 12
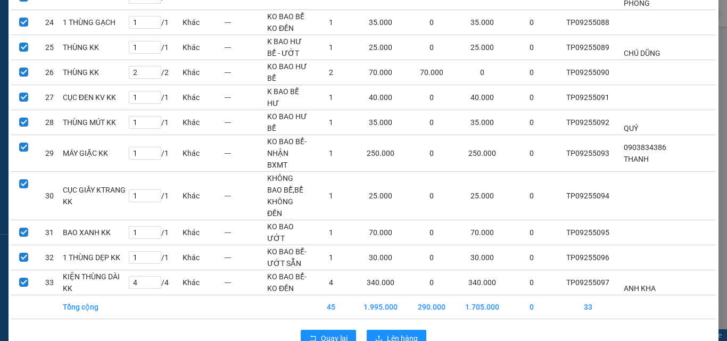
scroll to position [696, 0]
click at [397, 332] on span "Lên hàng" at bounding box center [402, 338] width 31 height 12
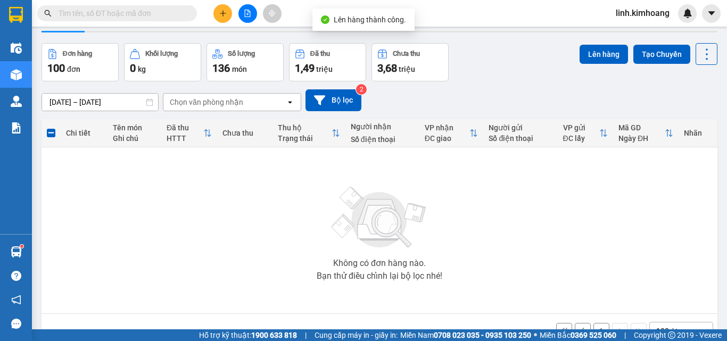
scroll to position [59, 0]
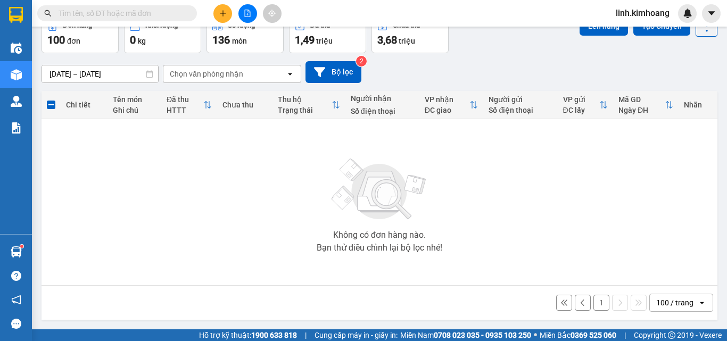
click at [595, 302] on button "1" at bounding box center [602, 303] width 16 height 16
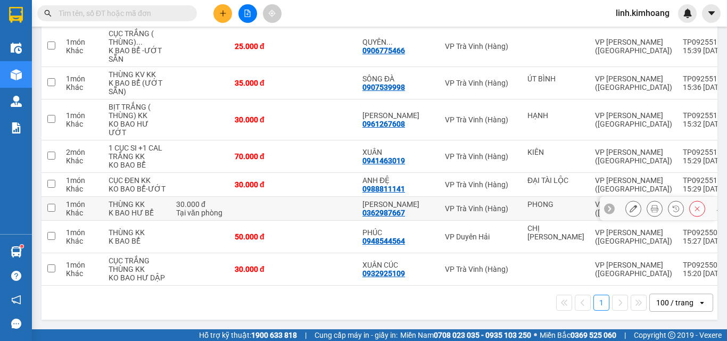
scroll to position [3953, 0]
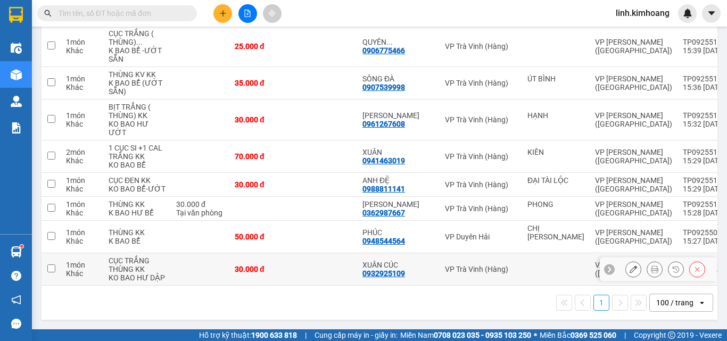
click at [254, 265] on div "30.000 đ" at bounding box center [261, 269] width 53 height 9
checkbox input "true"
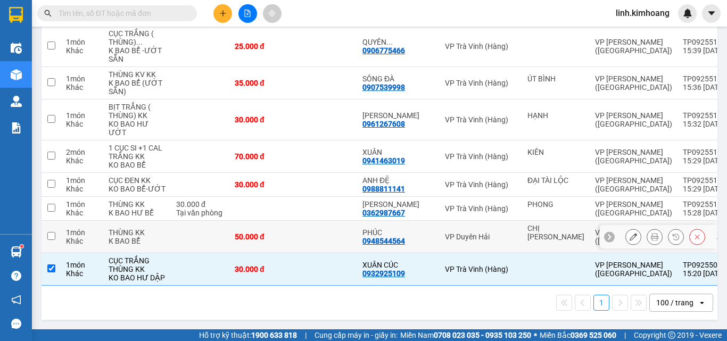
drag, startPoint x: 277, startPoint y: 215, endPoint x: 293, endPoint y: 200, distance: 21.1
click at [293, 221] on td at bounding box center [325, 237] width 64 height 32
checkbox input "true"
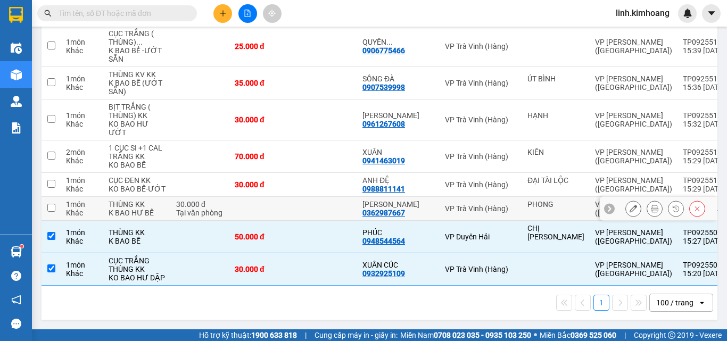
drag, startPoint x: 295, startPoint y: 194, endPoint x: 301, endPoint y: 184, distance: 11.2
click at [298, 197] on td at bounding box center [325, 209] width 64 height 24
checkbox input "true"
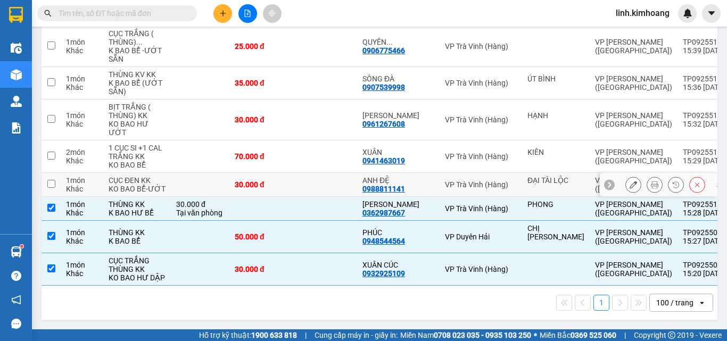
click at [309, 173] on td at bounding box center [325, 185] width 64 height 24
checkbox input "true"
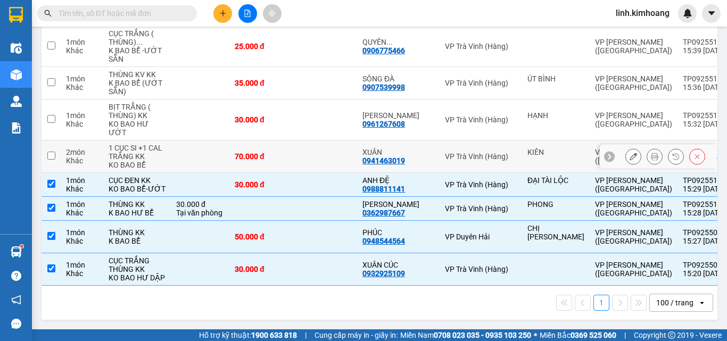
click at [330, 141] on td at bounding box center [325, 157] width 64 height 32
checkbox input "true"
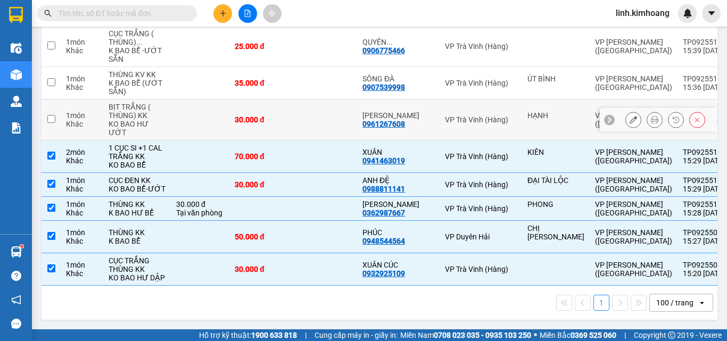
click at [357, 100] on td "BẢO HOÀNG 0961267608" at bounding box center [398, 120] width 83 height 41
checkbox input "true"
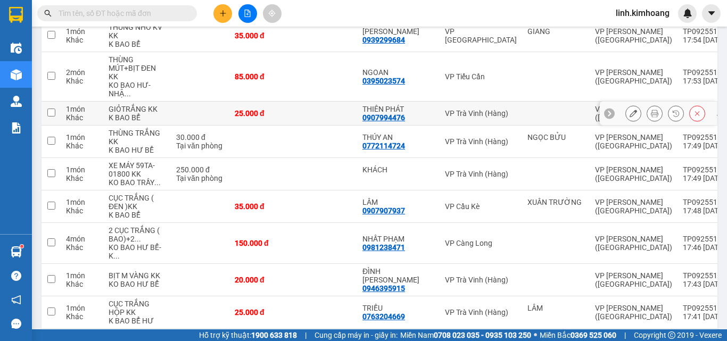
scroll to position [0, 0]
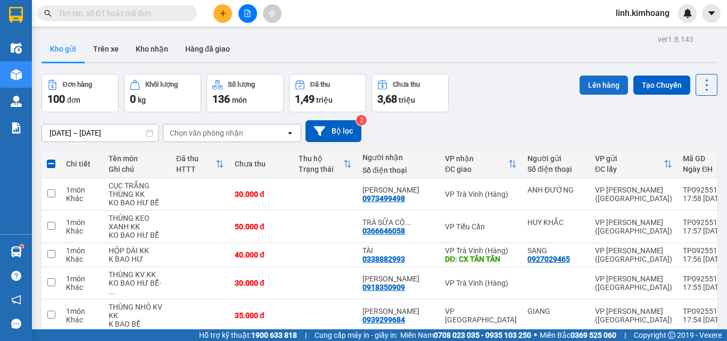
click at [597, 85] on button "Lên hàng" at bounding box center [604, 85] width 48 height 19
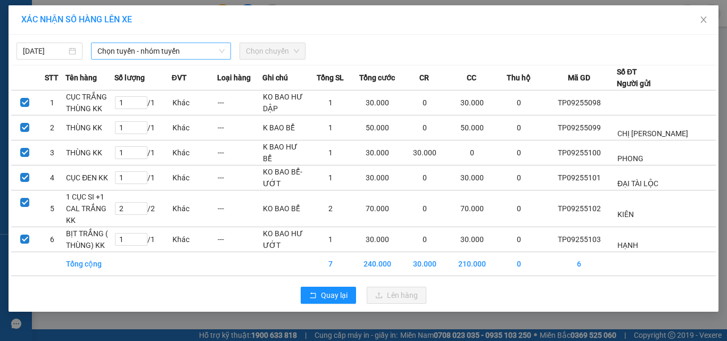
click at [177, 54] on span "Chọn tuyến - nhóm tuyến" at bounding box center [160, 51] width 127 height 16
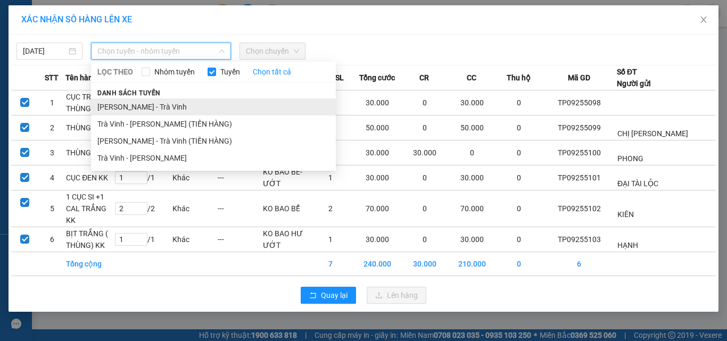
click at [144, 107] on li "[PERSON_NAME] - Trà Vinh" at bounding box center [213, 106] width 245 height 17
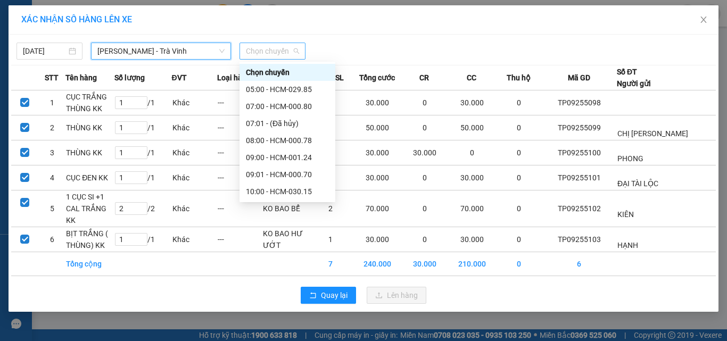
drag, startPoint x: 284, startPoint y: 44, endPoint x: 285, endPoint y: 51, distance: 7.0
click at [284, 45] on span "Chọn chuyến" at bounding box center [272, 51] width 53 height 16
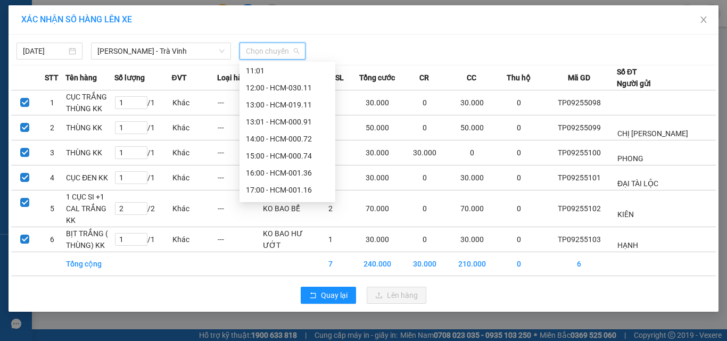
scroll to position [169, 0]
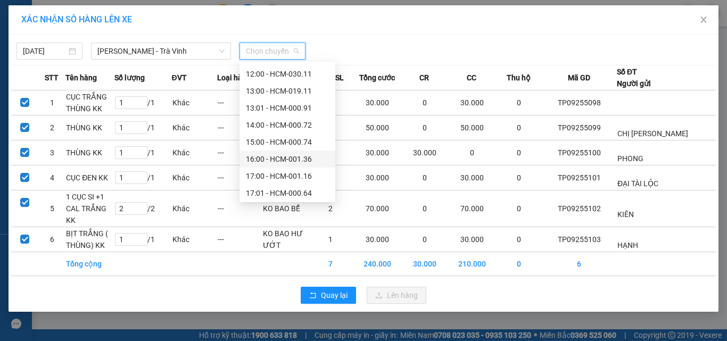
click at [296, 155] on div "16:00 - HCM-001.36" at bounding box center [287, 159] width 83 height 12
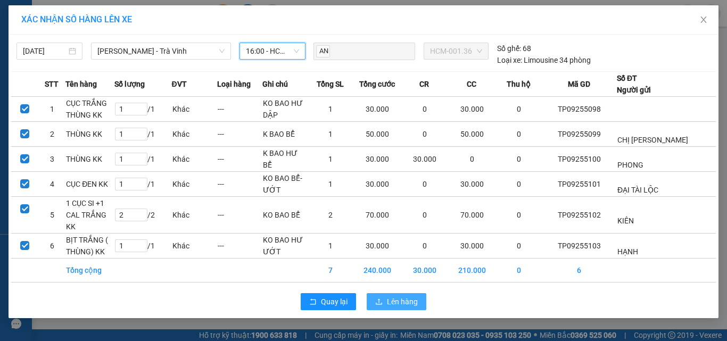
click at [399, 296] on span "Lên hàng" at bounding box center [402, 302] width 31 height 12
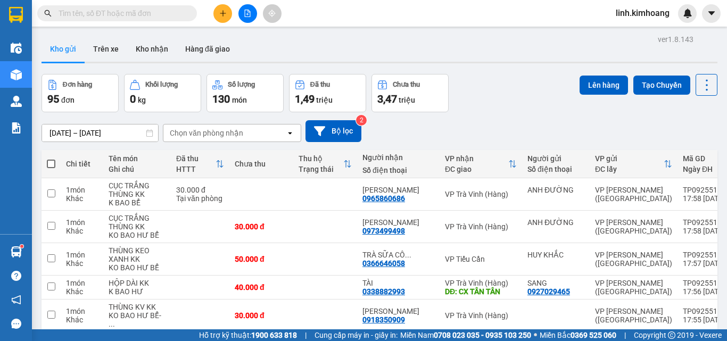
click at [53, 163] on span at bounding box center [51, 164] width 9 height 9
click at [51, 159] on input "checkbox" at bounding box center [51, 159] width 0 height 0
checkbox input "true"
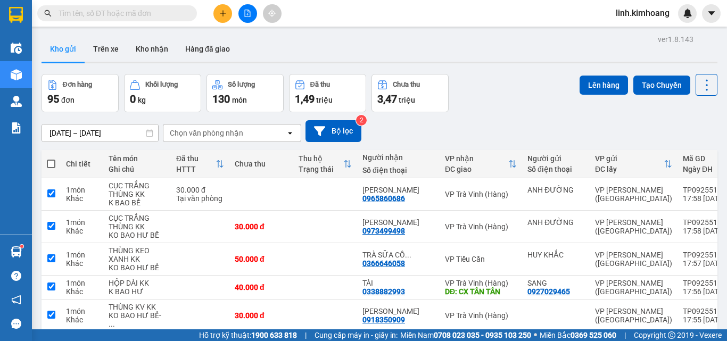
checkbox input "true"
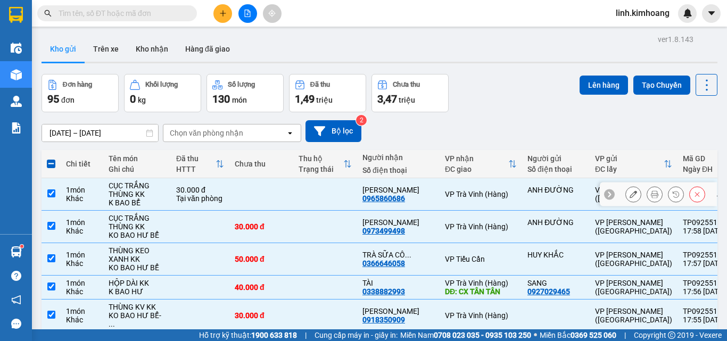
click at [103, 208] on td "1 món Khác" at bounding box center [82, 194] width 43 height 32
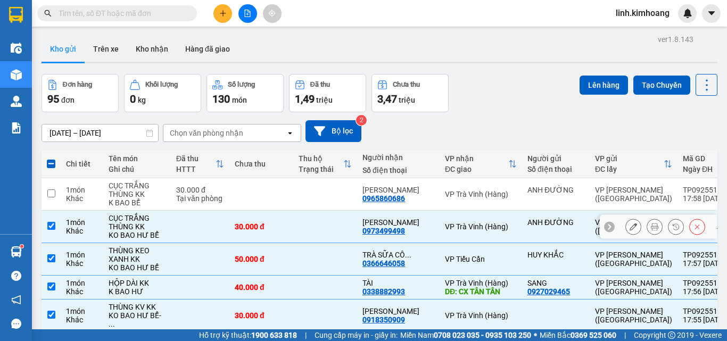
click at [114, 231] on div "CỤC TRẮNG THÙNG KK" at bounding box center [137, 222] width 57 height 17
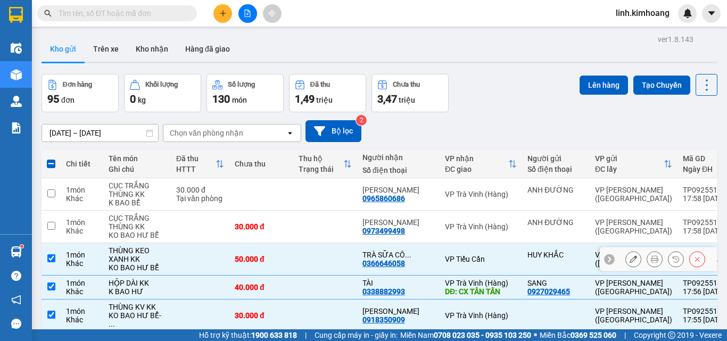
drag, startPoint x: 139, startPoint y: 283, endPoint x: 158, endPoint y: 283, distance: 18.1
click at [141, 264] on div "THÙNG KEO XANH KK" at bounding box center [137, 254] width 57 height 17
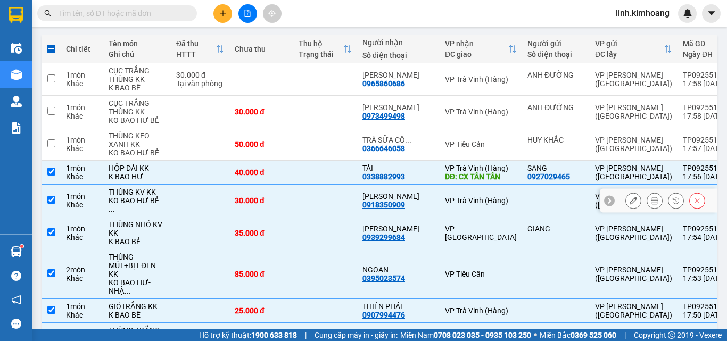
scroll to position [160, 0]
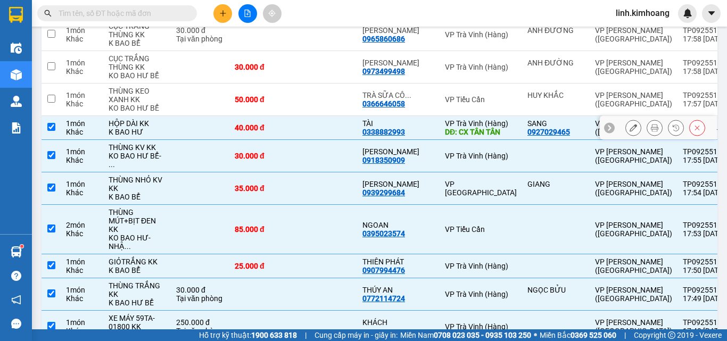
click at [293, 140] on td at bounding box center [325, 128] width 64 height 24
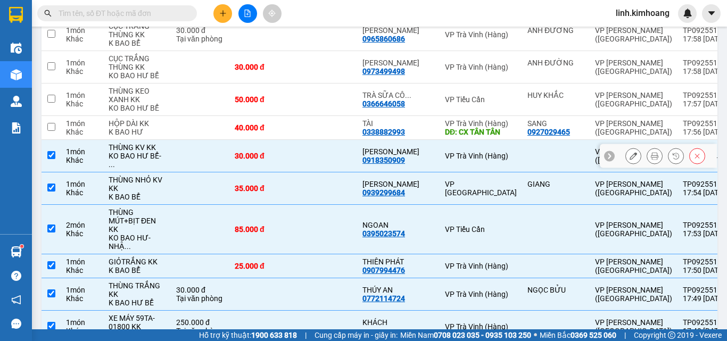
drag, startPoint x: 292, startPoint y: 216, endPoint x: 298, endPoint y: 239, distance: 23.8
click at [293, 172] on td at bounding box center [325, 156] width 64 height 32
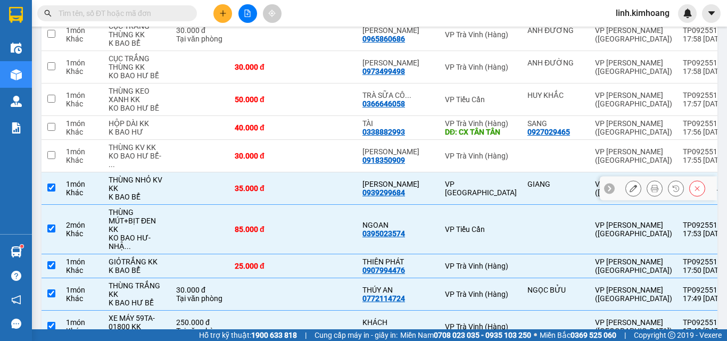
drag, startPoint x: 298, startPoint y: 242, endPoint x: 303, endPoint y: 248, distance: 7.6
click at [300, 205] on td at bounding box center [325, 188] width 64 height 32
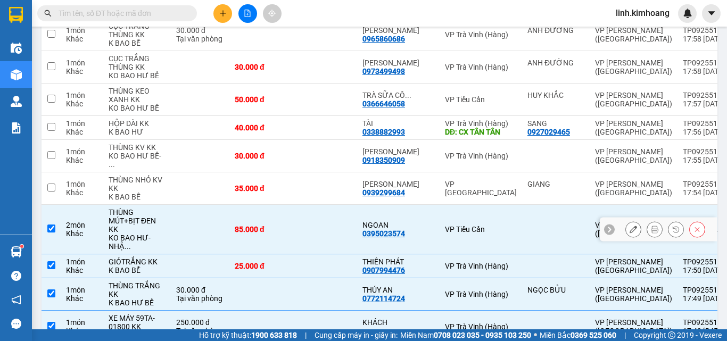
click at [310, 254] on td at bounding box center [325, 230] width 64 height 50
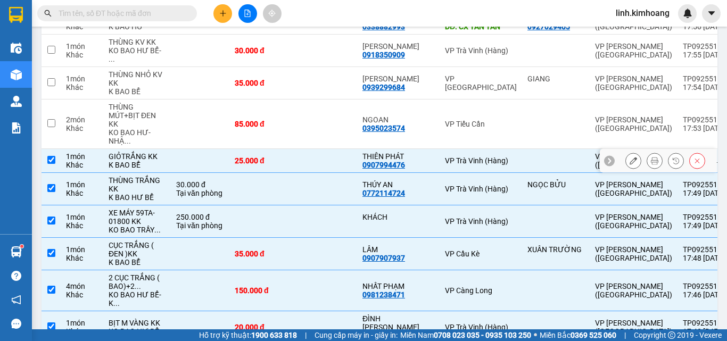
scroll to position [319, 0]
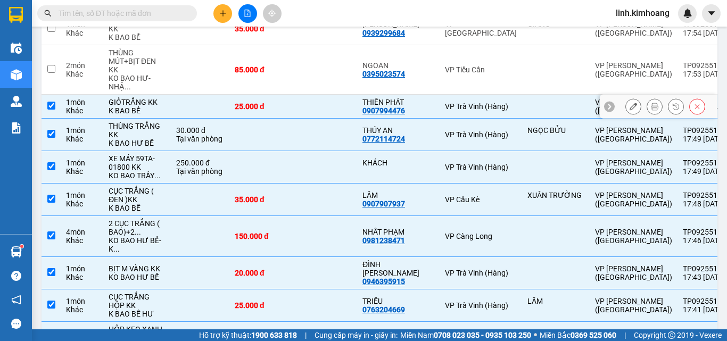
click at [445, 111] on div "VP Trà Vinh (Hàng)" at bounding box center [481, 106] width 72 height 9
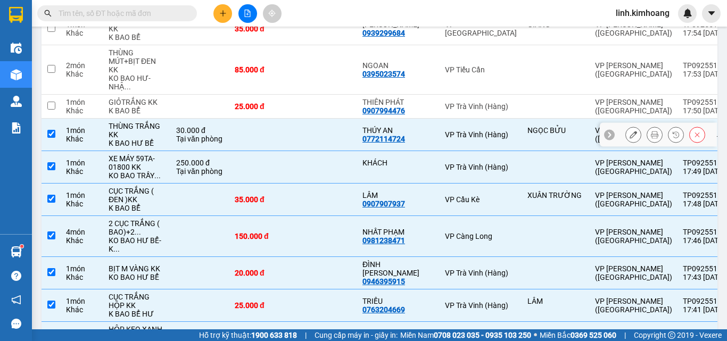
drag, startPoint x: 400, startPoint y: 200, endPoint x: 411, endPoint y: 230, distance: 31.8
click at [440, 151] on td "VP Trà Vinh (Hàng)" at bounding box center [481, 135] width 83 height 32
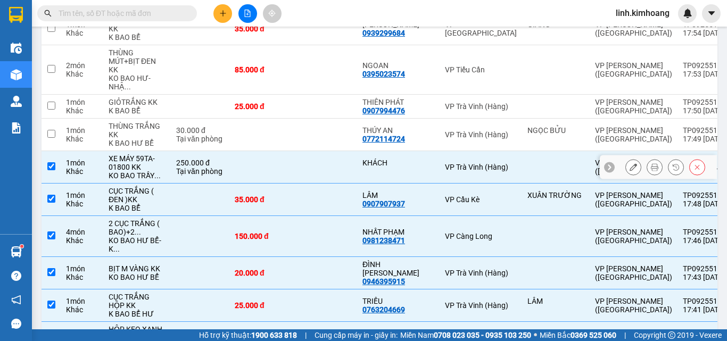
drag, startPoint x: 415, startPoint y: 247, endPoint x: 422, endPoint y: 278, distance: 31.6
click at [440, 184] on td "VP Trà Vinh (Hàng)" at bounding box center [481, 167] width 83 height 32
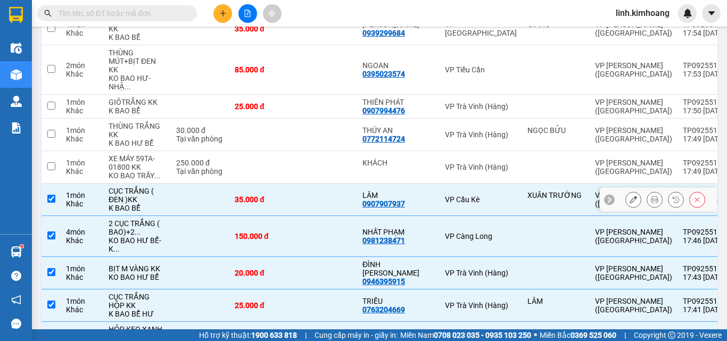
click at [440, 216] on td "VP Cầu Kè" at bounding box center [481, 200] width 83 height 32
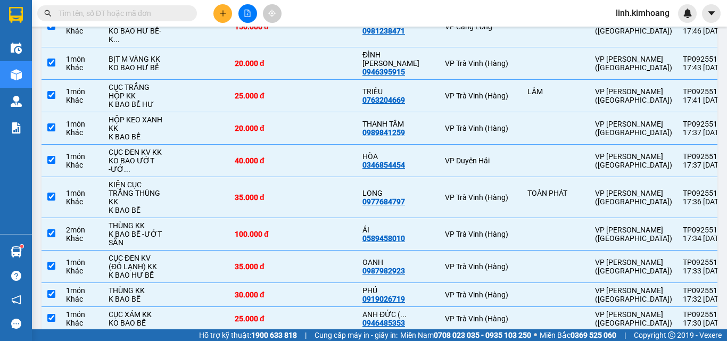
scroll to position [532, 0]
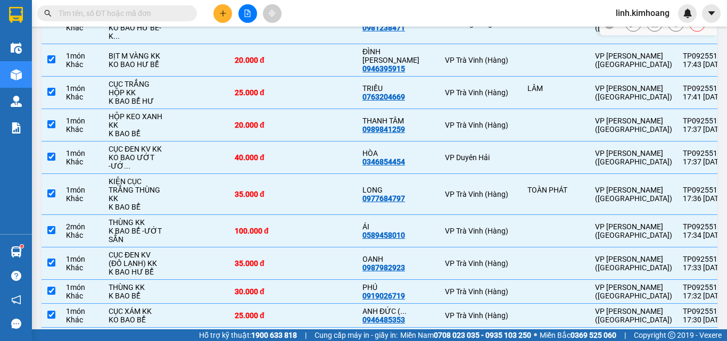
click at [440, 44] on td "VP Càng Long" at bounding box center [481, 23] width 83 height 41
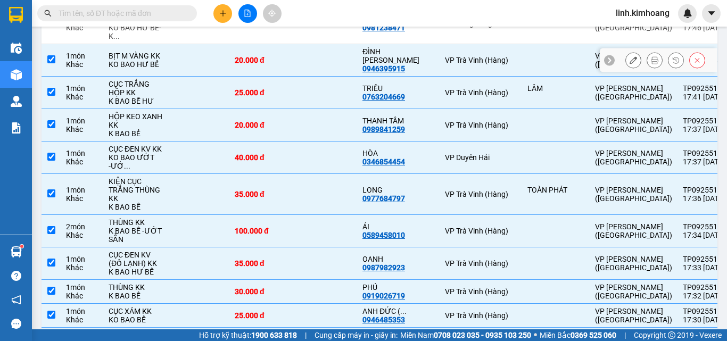
drag, startPoint x: 409, startPoint y: 182, endPoint x: 407, endPoint y: 222, distance: 40.5
click at [445, 64] on div "VP Trà Vinh (Hàng)" at bounding box center [481, 60] width 72 height 9
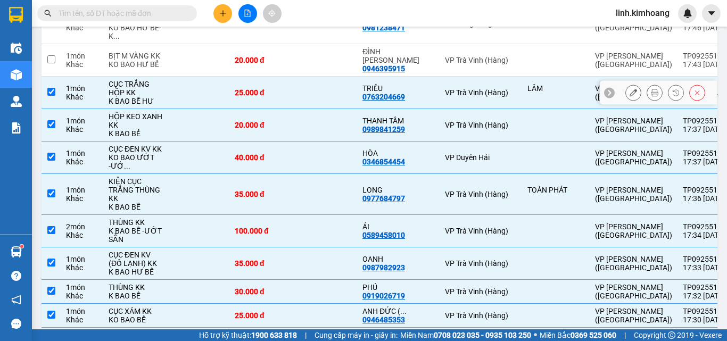
drag, startPoint x: 407, startPoint y: 230, endPoint x: 407, endPoint y: 242, distance: 12.2
click at [440, 109] on td "VP Trà Vinh (Hàng)" at bounding box center [481, 93] width 83 height 32
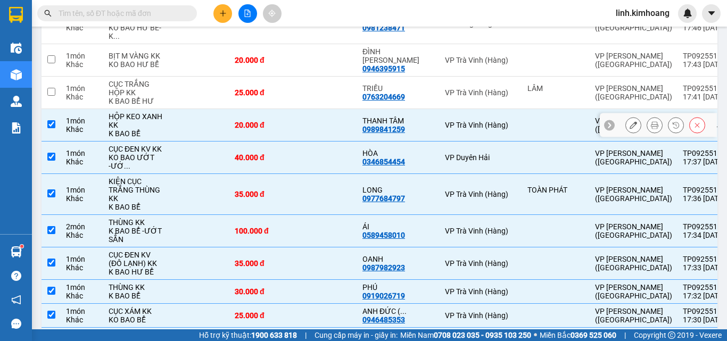
click at [440, 142] on td "VP Trà Vinh (Hàng)" at bounding box center [481, 125] width 83 height 32
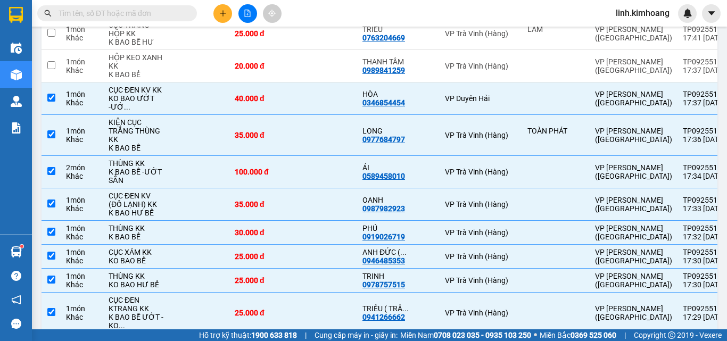
scroll to position [745, 0]
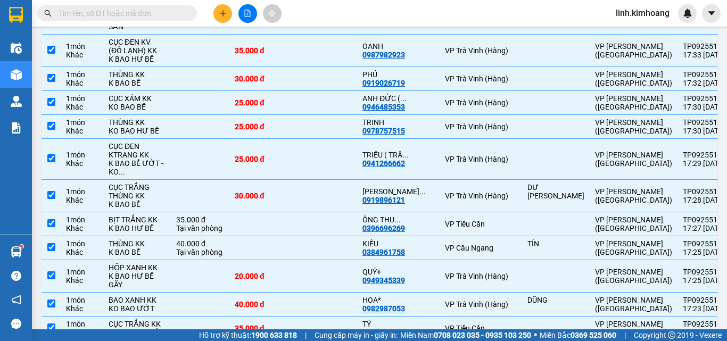
click at [361, 35] on td "ÁI 0589458010" at bounding box center [398, 18] width 83 height 32
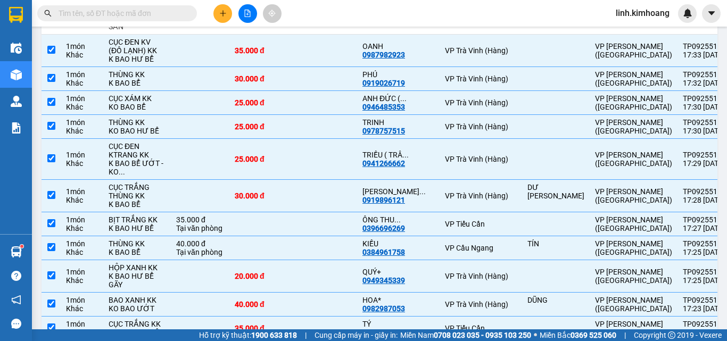
click at [363, 51] on div "OANH" at bounding box center [399, 46] width 72 height 9
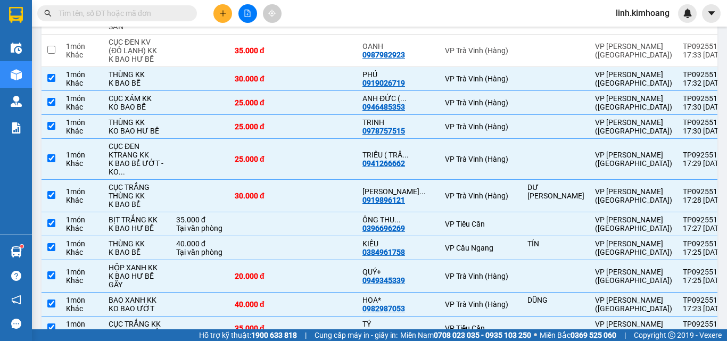
click at [365, 87] on div "0919026719" at bounding box center [384, 83] width 43 height 9
click at [363, 103] on div "ANH ĐỨC ( ..." at bounding box center [399, 98] width 72 height 9
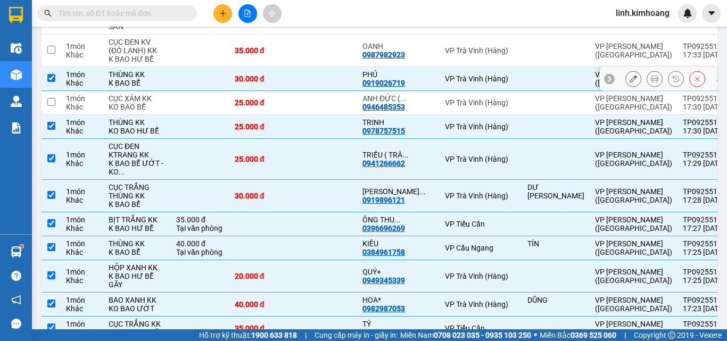
click at [260, 83] on div "30.000 đ" at bounding box center [261, 79] width 53 height 9
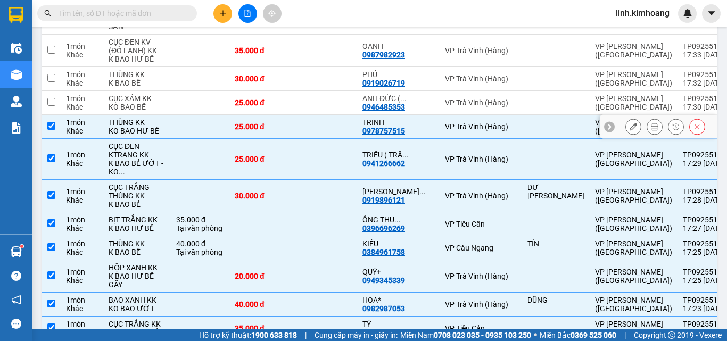
drag, startPoint x: 216, startPoint y: 310, endPoint x: 223, endPoint y: 310, distance: 6.9
click at [235, 131] on div "25.000 đ" at bounding box center [261, 126] width 53 height 9
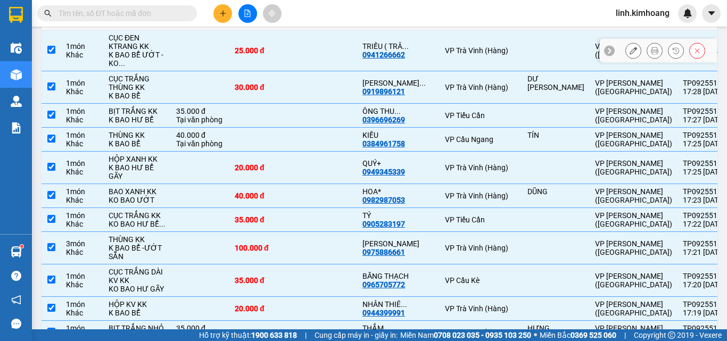
scroll to position [905, 0]
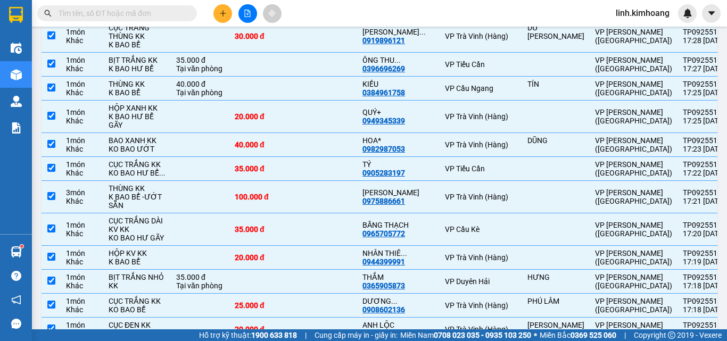
click at [363, 8] on div "0941266662" at bounding box center [384, 3] width 43 height 9
drag, startPoint x: 363, startPoint y: 235, endPoint x: 366, endPoint y: 250, distance: 15.7
click at [364, 45] on div "[PERSON_NAME] ... 0919896121" at bounding box center [399, 36] width 72 height 17
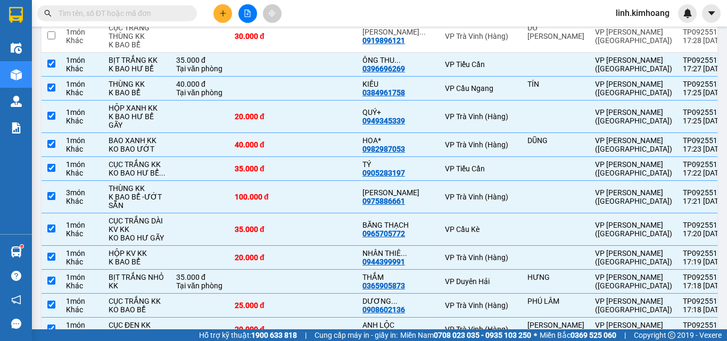
click at [319, 20] on td at bounding box center [325, -1] width 64 height 41
drag, startPoint x: 280, startPoint y: 274, endPoint x: 283, endPoint y: 297, distance: 22.5
click at [293, 77] on td at bounding box center [325, 65] width 64 height 24
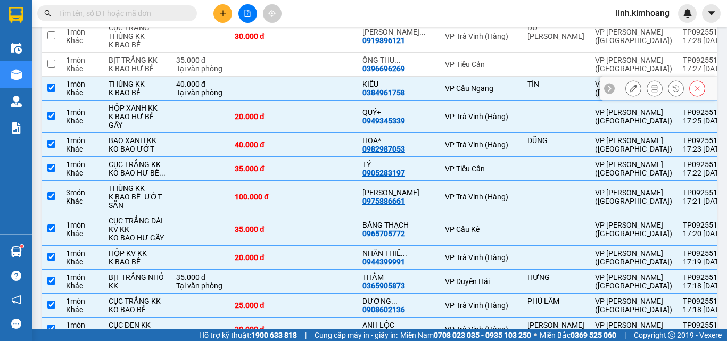
click at [293, 101] on td at bounding box center [325, 89] width 64 height 24
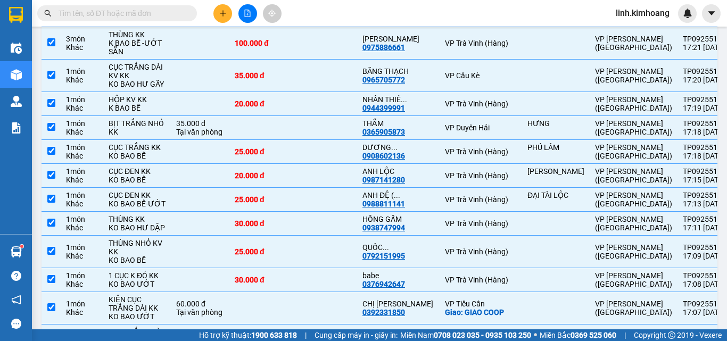
scroll to position [1065, 0]
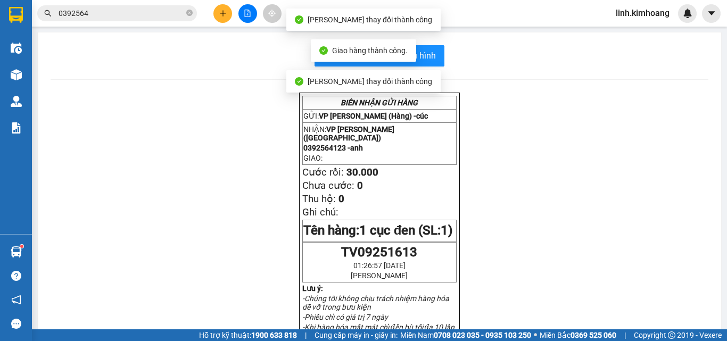
click at [432, 57] on button "In mẫu biên lai tự cấu hình" at bounding box center [380, 55] width 130 height 21
